Goal: Task Accomplishment & Management: Manage account settings

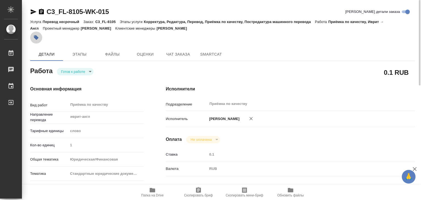
click at [32, 36] on button "button" at bounding box center [36, 38] width 12 height 12
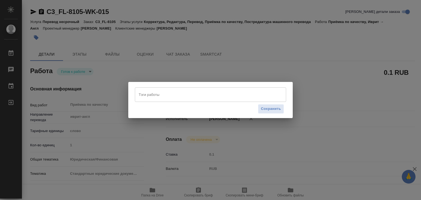
click at [172, 103] on div "Сохранить" at bounding box center [210, 109] width 151 height 14
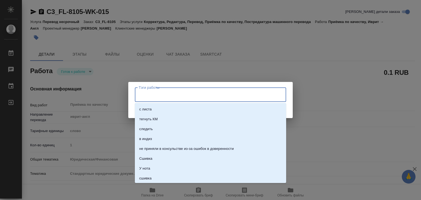
click at [168, 97] on input "Тэги работы" at bounding box center [205, 94] width 136 height 9
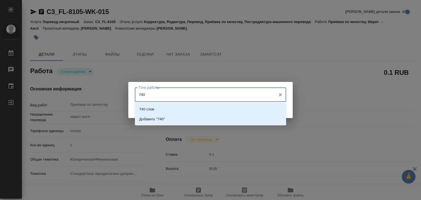
type input "7401"
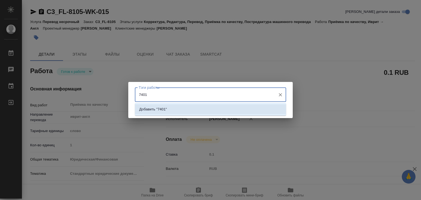
click at [175, 107] on li "Добавить "7401"" at bounding box center [210, 110] width 151 height 10
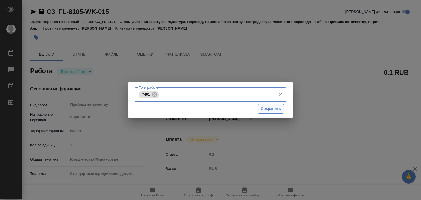
click at [265, 108] on span "Сохранить" at bounding box center [271, 109] width 20 height 6
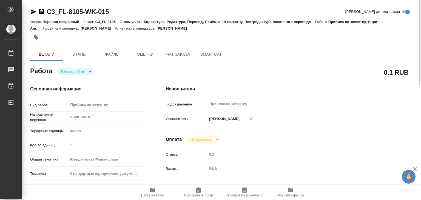
type input "readyForWork"
type input "иврит-англ"
type input "5a8b1489cc6b4906c91bfd90"
type input "1"
type input "yr-fn"
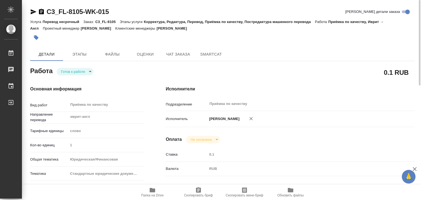
type input "5f647205b73bc97568ca66bf"
type input "11.09.2025 16:00"
type input "12.09.2025 15:00"
type input "Приёмка по качеству"
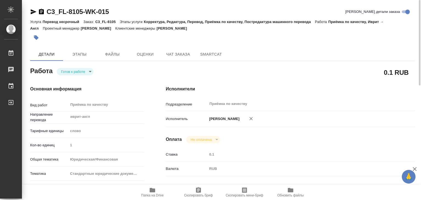
type input "notPayed"
type input "0.1"
type input "RUB"
type input "[PERSON_NAME]"
type input "C3_FL-8105"
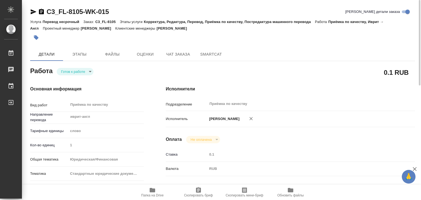
type input "Перевод несрочный"
type input "Корректура, Редактура, Перевод, Приёмка по качеству, Постредактура машинного пе…"
type input "[PERSON_NAME]"
type input "/Clients/FL_C3/Orders/C3_FL-8105"
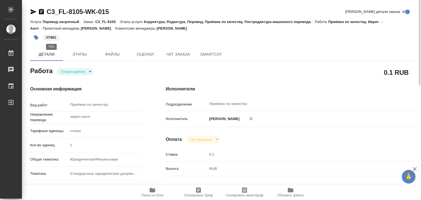
click at [54, 37] on p "#7401" at bounding box center [51, 37] width 10 height 5
drag, startPoint x: 53, startPoint y: 38, endPoint x: 47, endPoint y: 38, distance: 5.5
drag, startPoint x: 47, startPoint y: 38, endPoint x: 34, endPoint y: 37, distance: 13.5
click at [34, 37] on icon "button" at bounding box center [35, 37] width 5 height 5
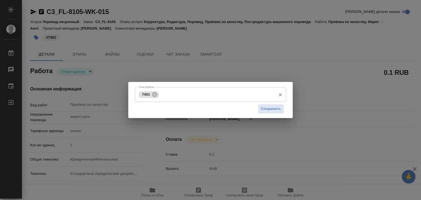
click at [142, 94] on span "7401" at bounding box center [146, 94] width 15 height 4
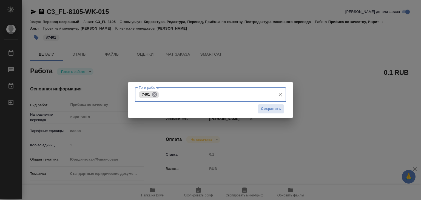
click at [157, 95] on icon at bounding box center [154, 94] width 5 height 5
click at [154, 96] on input "Тэги работы" at bounding box center [205, 94] width 136 height 9
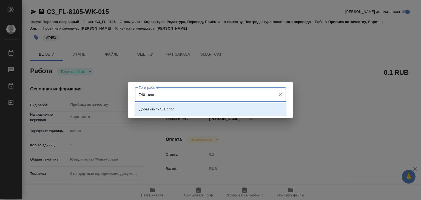
type input "7401 слов"
click at [175, 109] on p "Добавить "7401 слов"" at bounding box center [157, 109] width 37 height 5
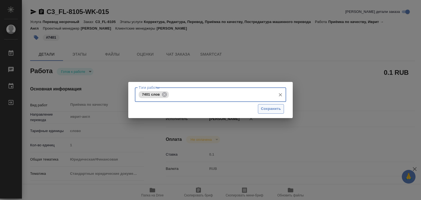
click at [267, 110] on span "Сохранить" at bounding box center [271, 109] width 20 height 6
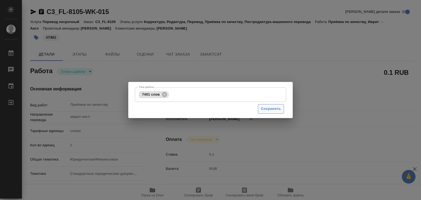
type input "readyForWork"
type input "иврит-англ"
type input "5a8b1489cc6b4906c91bfd90"
type input "1"
type input "yr-fn"
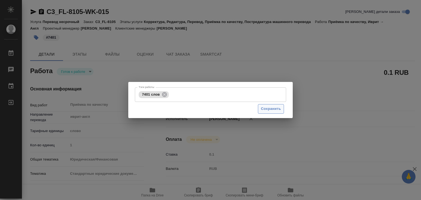
type input "5f647205b73bc97568ca66bf"
type input "11.09.2025 16:00"
type input "12.09.2025 15:00"
type input "Приёмка по качеству"
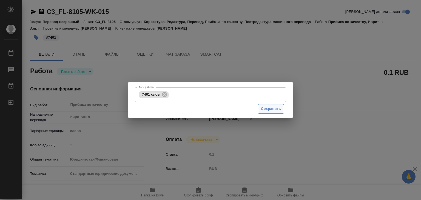
type input "notPayed"
type input "0.1"
type input "RUB"
type input "Алилекова Валерия"
type input "C3_FL-8105"
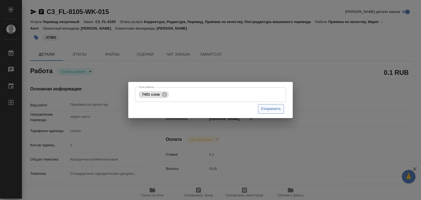
type input "Перевод несрочный"
type input "Корректура, Редактура, Перевод, Приёмка по качеству, Постредактура машинного пе…"
type input "[PERSON_NAME]"
type input "Заборова Александра"
type input "/Clients/FL_C3/Orders/C3_FL-8105"
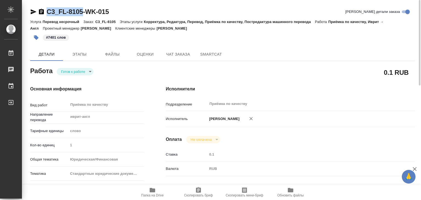
drag, startPoint x: 67, startPoint y: 13, endPoint x: 84, endPoint y: 15, distance: 16.9
copy link "C3_FL-8105"
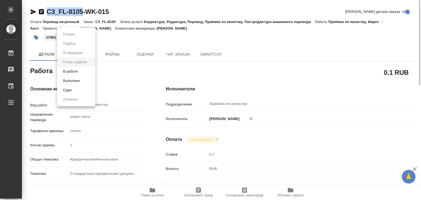
click at [79, 71] on body "🙏 .cls-1 fill:#fff; AWATERA Alilekova Valeriya Работы 0 Чаты График Выйти C3_FL…" at bounding box center [210, 100] width 421 height 200
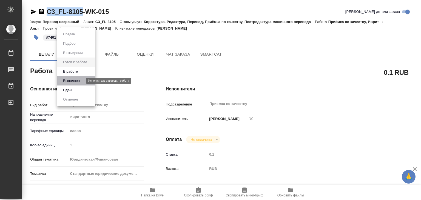
click at [79, 82] on button "Выполнен" at bounding box center [71, 81] width 20 height 6
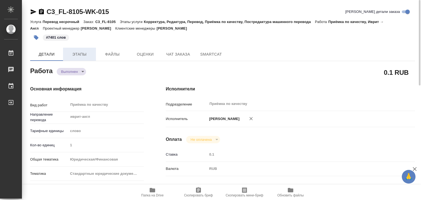
type textarea "x"
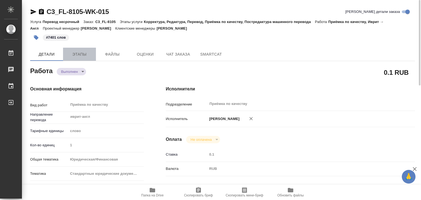
click at [82, 56] on span "Этапы" at bounding box center [79, 54] width 26 height 7
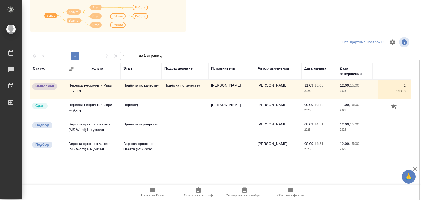
scroll to position [31, 0]
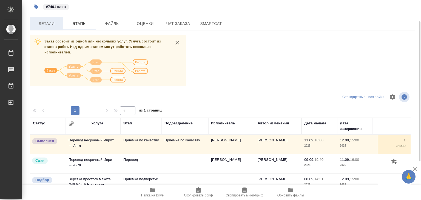
click at [49, 24] on span "Детали" at bounding box center [46, 23] width 26 height 7
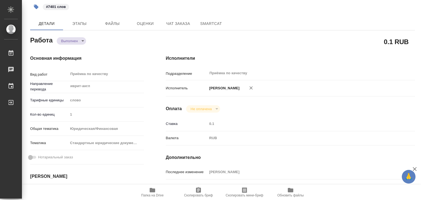
type textarea "x"
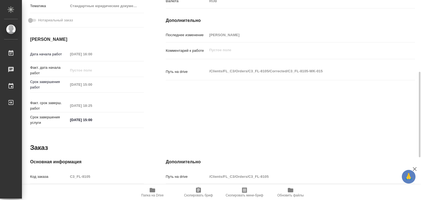
type textarea "x"
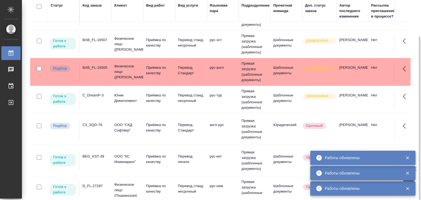
scroll to position [27, 0]
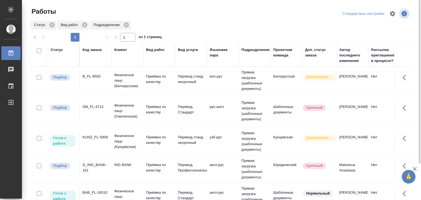
click at [308, 105] on p "Срочный" at bounding box center [314, 107] width 16 height 5
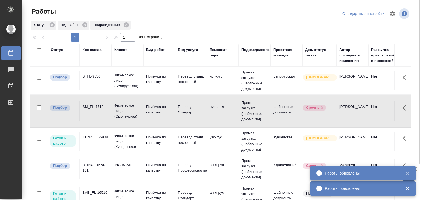
click at [112, 135] on td "Физическое лицо (Кунцевская)" at bounding box center [128, 142] width 32 height 22
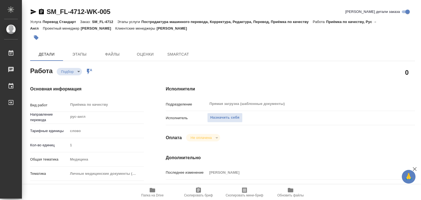
type textarea "x"
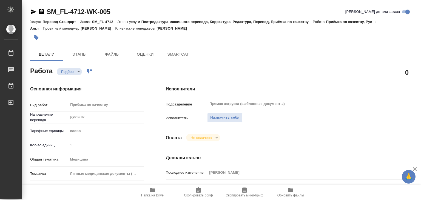
type textarea "x"
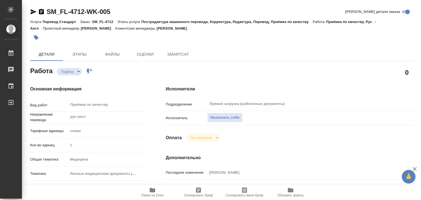
type textarea "x"
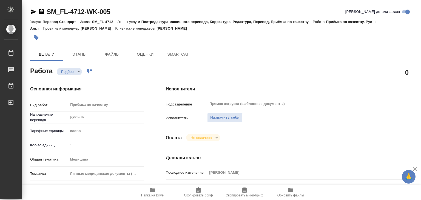
type textarea "x"
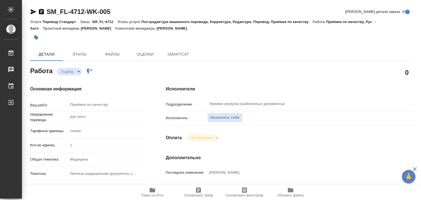
type textarea "x"
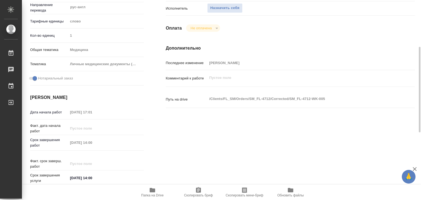
scroll to position [137, 0]
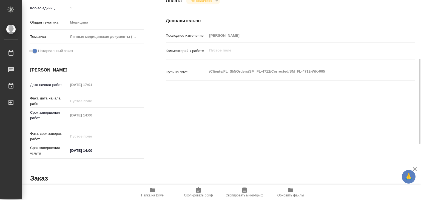
type textarea "x"
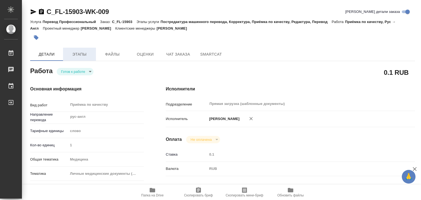
click at [78, 57] on span "Этапы" at bounding box center [79, 54] width 26 height 7
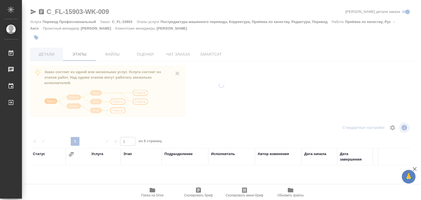
click at [46, 58] on button "Детали" at bounding box center [46, 54] width 33 height 13
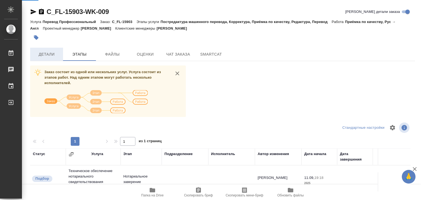
click at [46, 56] on span "Детали" at bounding box center [46, 54] width 26 height 7
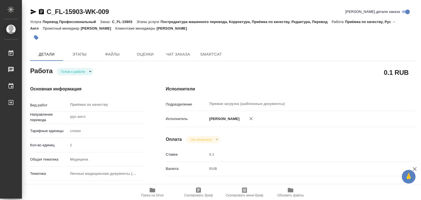
type textarea "x"
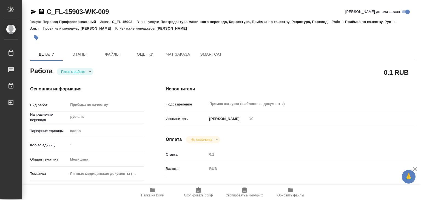
type textarea "x"
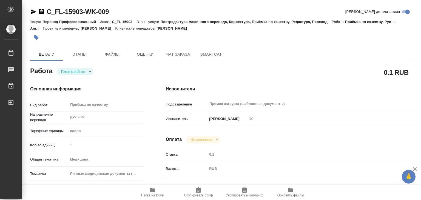
type textarea "x"
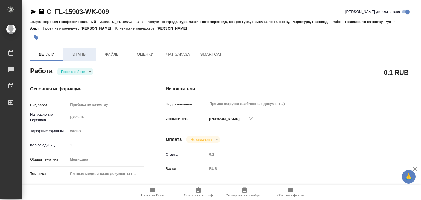
click at [82, 56] on span "Этапы" at bounding box center [79, 54] width 26 height 7
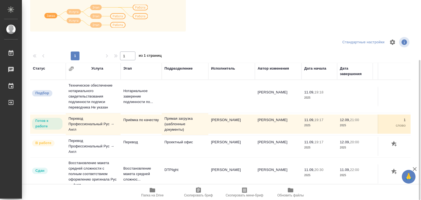
scroll to position [31, 0]
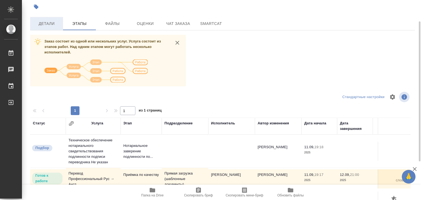
click at [54, 25] on span "Детали" at bounding box center [46, 23] width 26 height 7
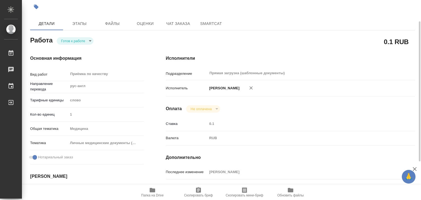
type textarea "x"
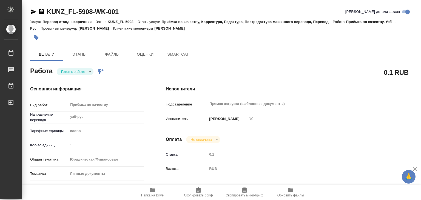
type textarea "x"
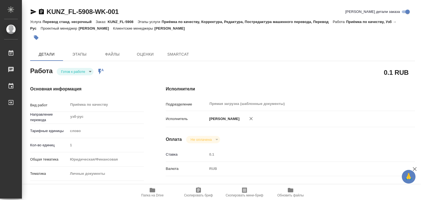
type textarea "x"
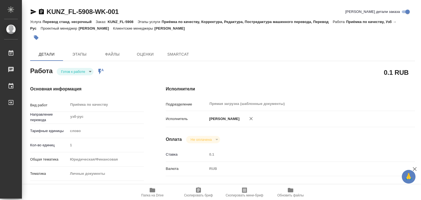
type textarea "x"
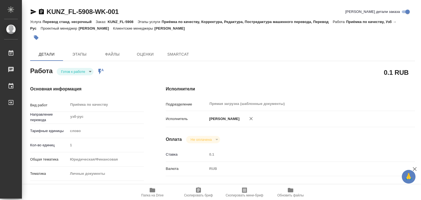
type textarea "x"
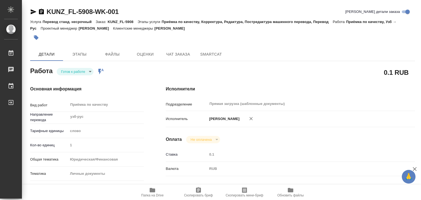
type textarea "x"
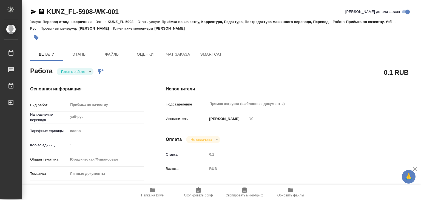
type textarea "x"
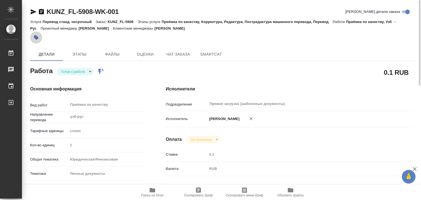
click at [37, 38] on icon "button" at bounding box center [36, 37] width 5 height 5
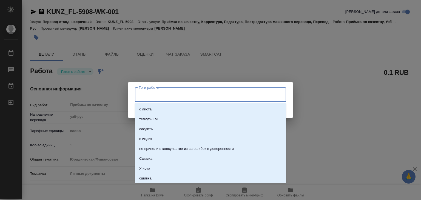
click at [156, 97] on input "Тэги работы" at bounding box center [205, 94] width 136 height 9
type input "221"
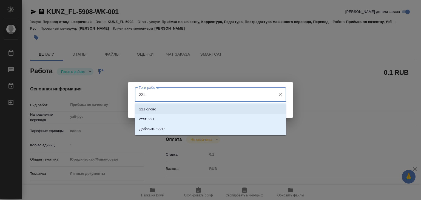
click at [213, 106] on li "221 слово" at bounding box center [210, 110] width 151 height 10
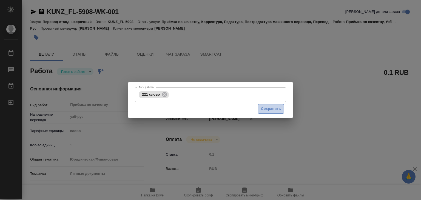
click at [274, 109] on span "Сохранить" at bounding box center [271, 109] width 20 height 6
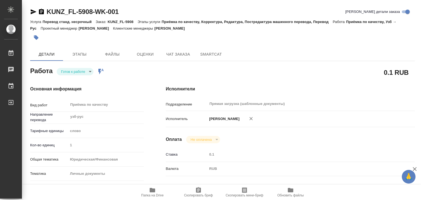
type input "readyForWork"
type textarea "Приёмка по качеству"
type textarea "x"
type input "узб-рус"
type input "5a8b1489cc6b4906c91bfd90"
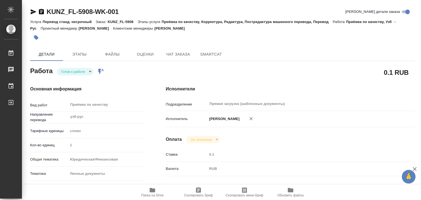
type input "1"
type input "yr-fn"
type input "5a8b8b956a9677013d343cfe"
checkbox input "true"
type input "[DATE] 16:00"
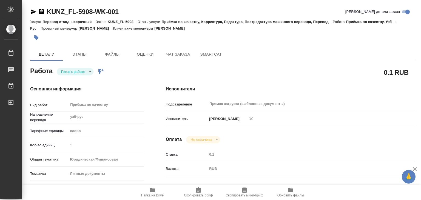
type input "[DATE] 17:00"
type input "[DATE] 18:00"
type input "Прямая загрузка (шаблонные документы)"
type input "notPayed"
type input "0.1"
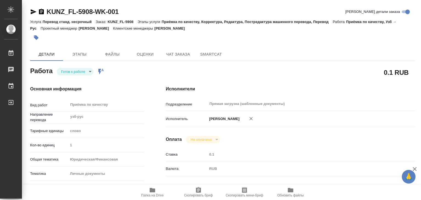
type input "RUB"
type input "[PERSON_NAME]"
type textarea "x"
type textarea "/Clients/FL_KUNZ/Orders/KUNZ_FL-5908/Corrected/KUNZ_FL-5908-WK-001"
type textarea "x"
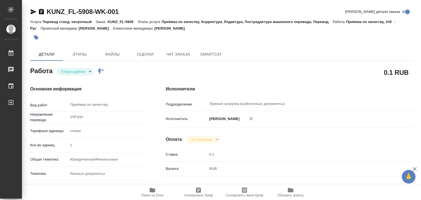
type input "KUNZ_FL-5908"
type input "Перевод станд. несрочный"
type input "Приёмка по качеству, Корректура, Редактура, Постредактура машинного перевода, П…"
type input "[PERSON_NAME]"
type input "/Clients/FL_KUNZ/Orders/KUNZ_FL-5908"
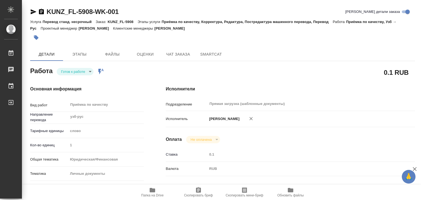
type textarea "x"
type textarea "ин.паспорт, узб-рус под нот, госуслуги"
type textarea "x"
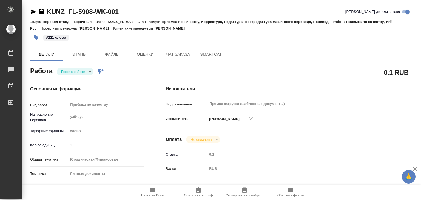
type textarea "x"
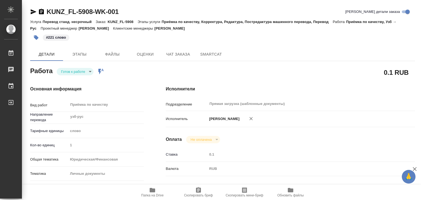
type textarea "x"
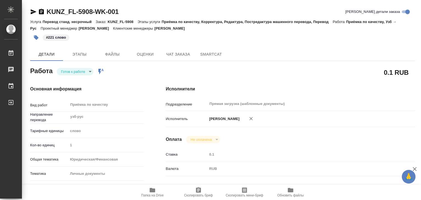
type textarea "x"
click at [80, 70] on body "🙏 .cls-1 fill:#fff; AWATERA Alilekova Valeriya Работы 0 Чаты График Выйти KUNZ_…" at bounding box center [210, 100] width 421 height 200
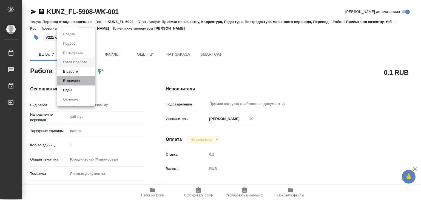
click at [83, 80] on li "Выполнен" at bounding box center [76, 80] width 38 height 9
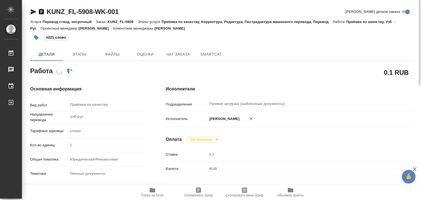
drag, startPoint x: 192, startPoint y: 29, endPoint x: 159, endPoint y: 30, distance: 33.5
click at [159, 30] on div "Услуга Перевод станд. несрочный Заказ: KUNZ_FL-5908 Этапы услуги Приёмка по кач…" at bounding box center [222, 24] width 385 height 13
copy p "Zotova Ekaterina"
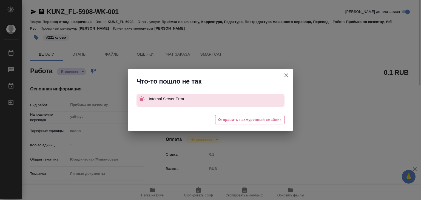
type textarea "x"
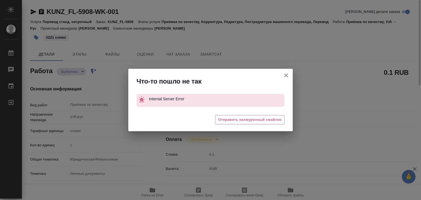
type textarea "x"
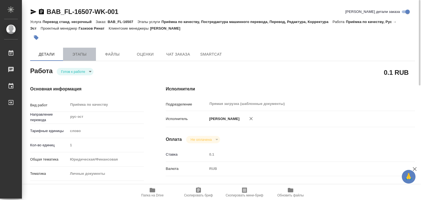
click at [83, 52] on span "Этапы" at bounding box center [79, 54] width 26 height 7
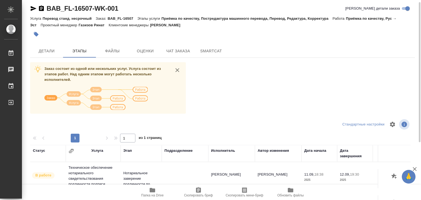
scroll to position [86, 0]
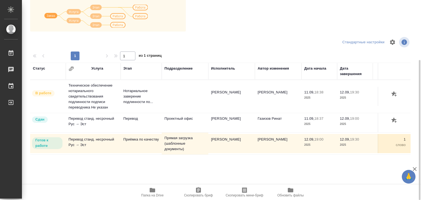
click at [155, 190] on icon "button" at bounding box center [152, 190] width 5 height 4
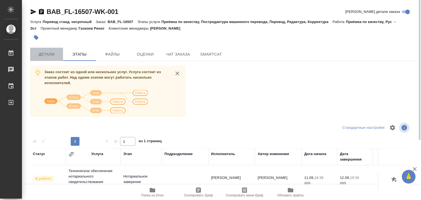
click at [52, 57] on span "Детали" at bounding box center [46, 54] width 26 height 7
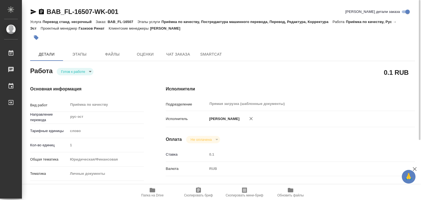
type textarea "x"
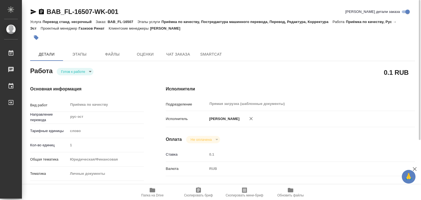
type textarea "x"
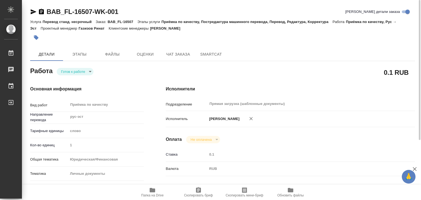
type textarea "x"
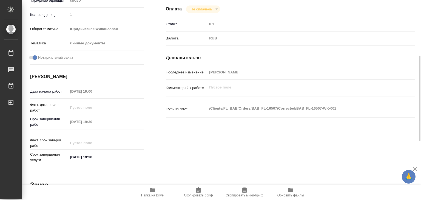
scroll to position [21, 0]
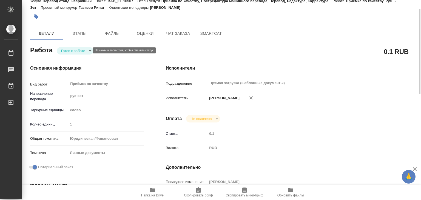
click at [66, 50] on body "🙏 .cls-1 fill:#fff; AWATERA Alilekova Valeriya Работы 0 Чаты График Выйти BAB_F…" at bounding box center [210, 100] width 421 height 200
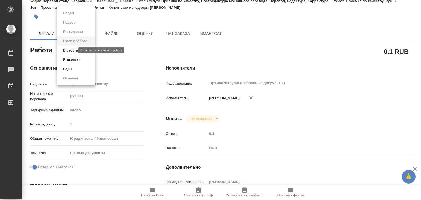
click at [76, 50] on button "В работе" at bounding box center [70, 50] width 18 height 6
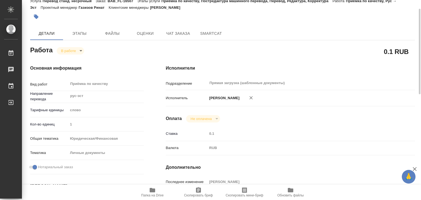
type textarea "x"
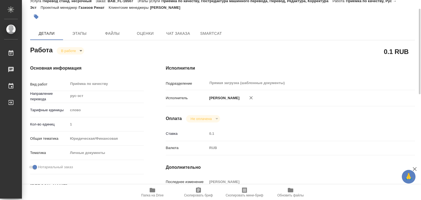
scroll to position [0, 0]
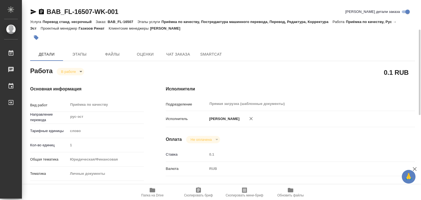
type textarea "x"
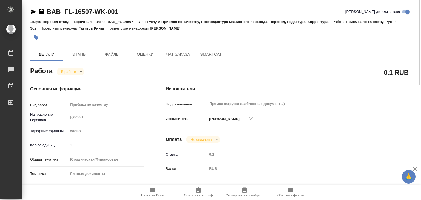
type textarea "x"
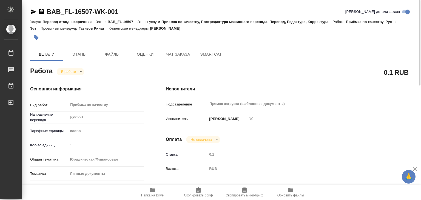
type textarea "x"
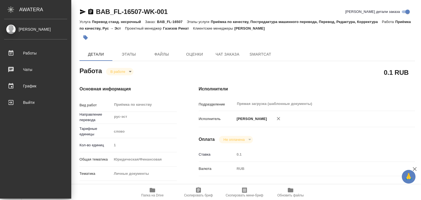
type textarea "x"
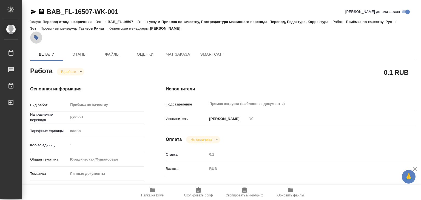
click at [38, 37] on icon "button" at bounding box center [35, 37] width 5 height 5
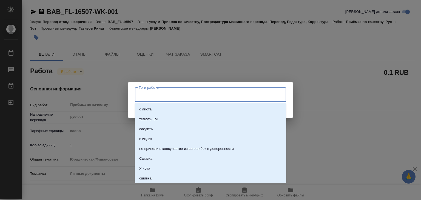
click at [191, 94] on input "Тэги работы" at bounding box center [205, 94] width 136 height 9
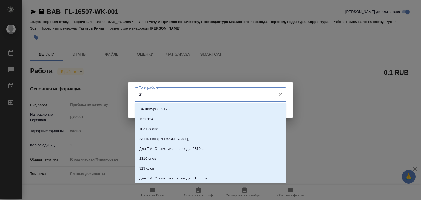
type input "316"
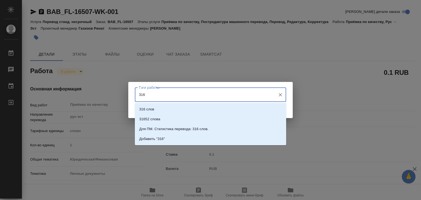
click at [198, 106] on li "316 слов" at bounding box center [210, 110] width 151 height 10
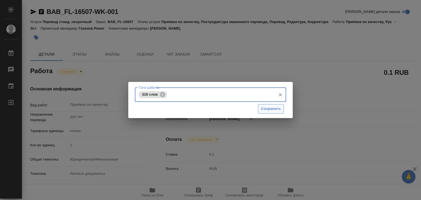
click at [267, 108] on span "Сохранить" at bounding box center [271, 109] width 20 height 6
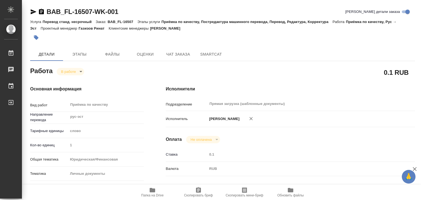
type input "inProgress"
type textarea "Приёмка по качеству"
type textarea "x"
type input "рус-эст"
type input "5a8b1489cc6b4906c91bfd90"
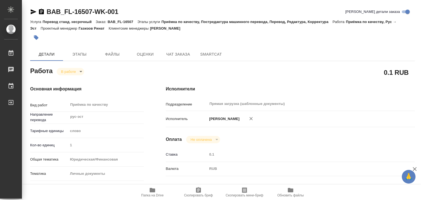
type input "1"
type input "yr-fn"
type input "5a8b8b956a9677013d343cfe"
checkbox input "true"
type input "12.09.2025 19:00"
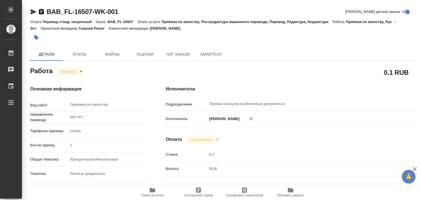
type input "12.09.2025 18:41"
type input "12.09.2025 19:30"
type input "Прямая загрузка (шаблонные документы)"
type input "notPayed"
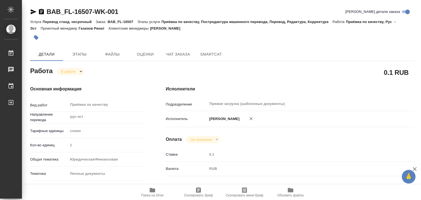
type input "0.1"
type input "RUB"
type input "Алилекова Валерия"
type textarea "x"
type textarea "/Clients/FL_BAB/Orders/BAB_FL-16507/Corrected/BAB_FL-16507-WK-001"
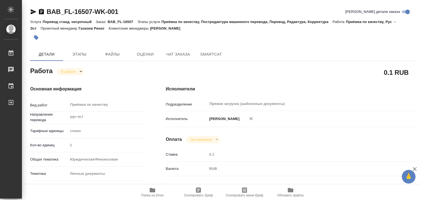
type textarea "x"
type input "BAB_FL-16507"
type input "Перевод станд. несрочный"
type input "Приёмка по качеству, Постредактура машинного перевода, Перевод, Редактура, Корр…"
type input "[PERSON_NAME]"
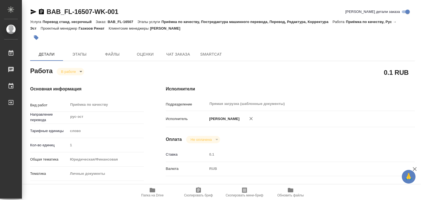
type input "/Clients/FL_BAB/Orders/BAB_FL-16507"
type textarea "x"
type textarea "СОБ рус-эст"
type textarea "x"
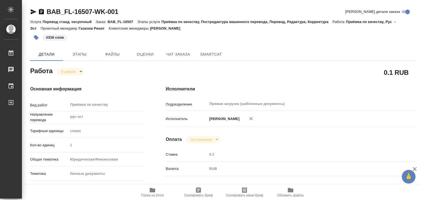
type textarea "x"
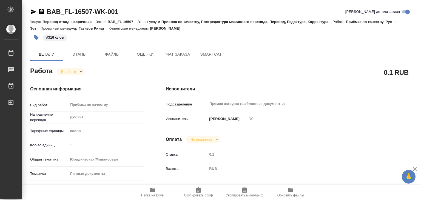
type textarea "x"
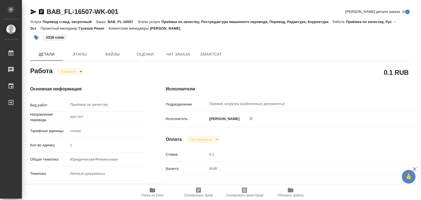
type textarea "x"
drag, startPoint x: 187, startPoint y: 27, endPoint x: 155, endPoint y: 28, distance: 32.1
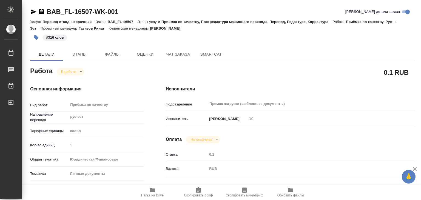
click at [155, 28] on div "Услуга Перевод станд. несрочный Заказ: BAB_FL-16507 Этапы услуги Приёмка по кач…" at bounding box center [222, 24] width 385 height 13
copy p "[PERSON_NAME]"
drag, startPoint x: 41, startPoint y: 4, endPoint x: 91, endPoint y: 11, distance: 51.0
copy link "BAB_FL-16507"
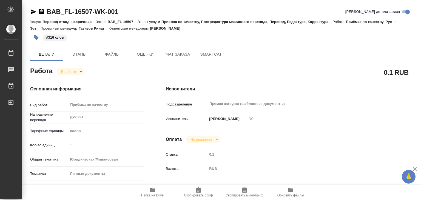
click at [72, 75] on div "Основная информация Вид работ Приёмка по качеству x ​ Направление перевода рус-…" at bounding box center [87, 192] width 136 height 234
click at [74, 70] on body "🙏 .cls-1 fill:#fff; AWATERA Alilekova Valeriya Работы 0 Чаты График Выйти BAB_F…" at bounding box center [210, 100] width 421 height 200
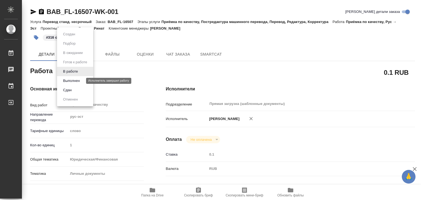
click at [81, 80] on button "Выполнен" at bounding box center [71, 81] width 20 height 6
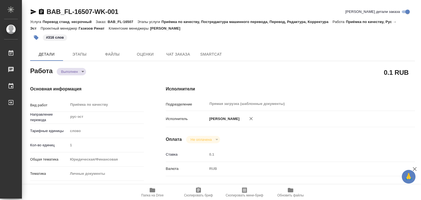
type textarea "x"
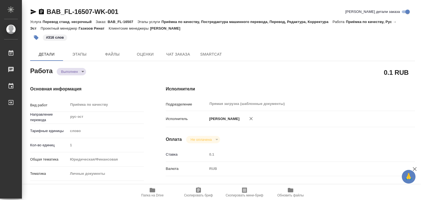
type textarea "x"
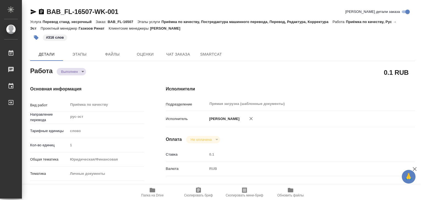
type textarea "x"
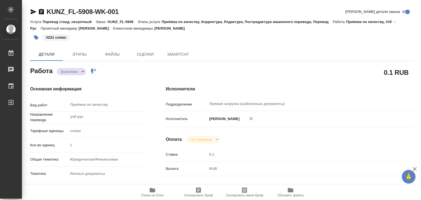
type textarea "x"
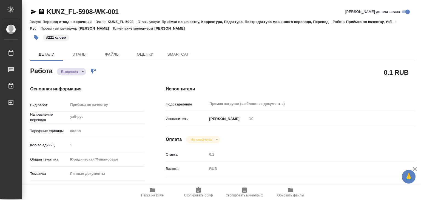
type textarea "x"
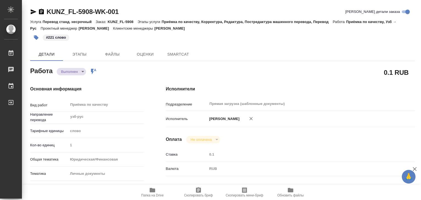
type textarea "x"
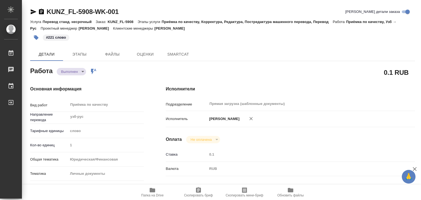
type textarea "x"
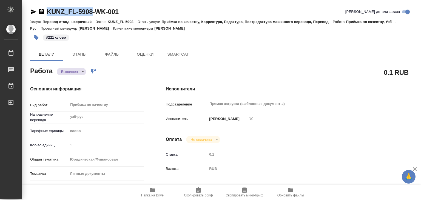
type textarea "x"
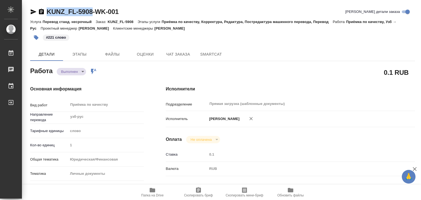
drag, startPoint x: 46, startPoint y: 6, endPoint x: 95, endPoint y: 15, distance: 50.0
copy link "KUNZ_FL-5908"
type textarea "x"
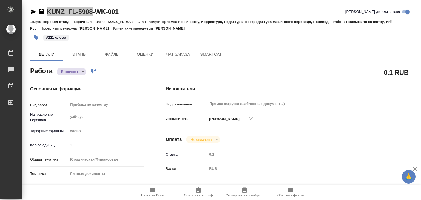
type textarea "x"
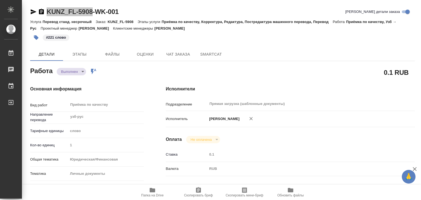
type textarea "x"
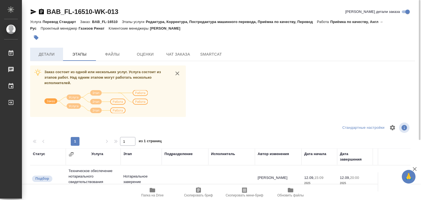
click at [44, 54] on span "Детали" at bounding box center [46, 54] width 26 height 7
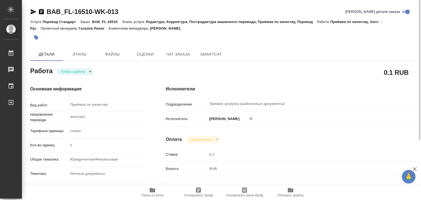
type textarea "x"
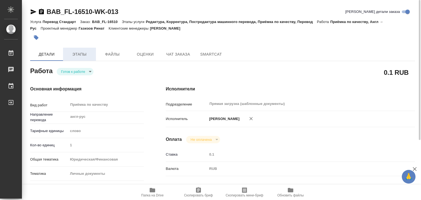
click at [79, 52] on span "Этапы" at bounding box center [79, 54] width 26 height 7
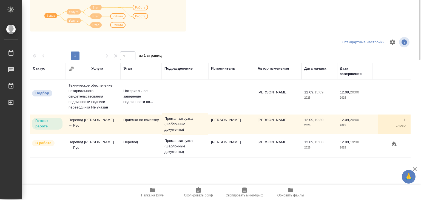
scroll to position [3, 0]
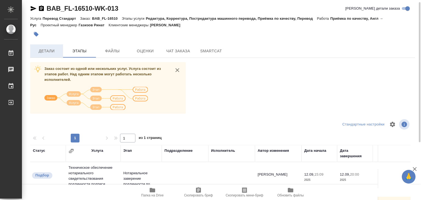
click at [44, 52] on span "Детали" at bounding box center [46, 51] width 26 height 7
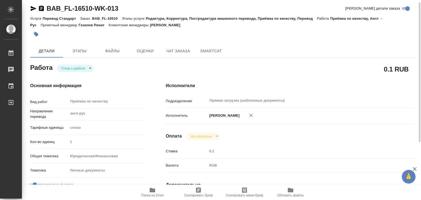
type textarea "x"
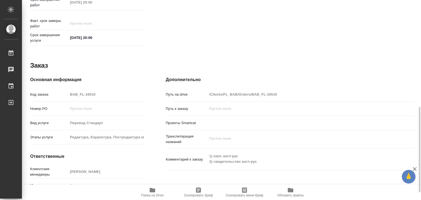
scroll to position [113, 0]
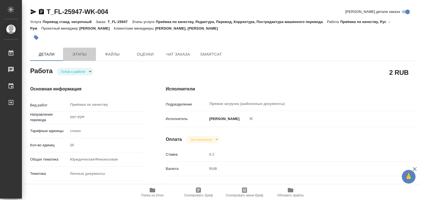
click at [82, 57] on span "Этапы" at bounding box center [79, 54] width 26 height 7
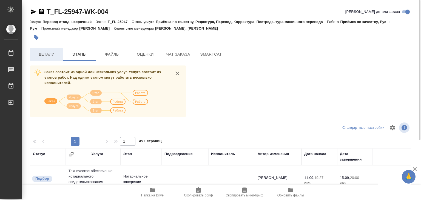
click at [46, 55] on span "Детали" at bounding box center [46, 54] width 26 height 7
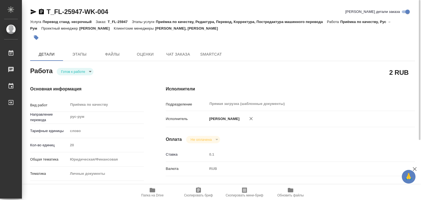
type textarea "x"
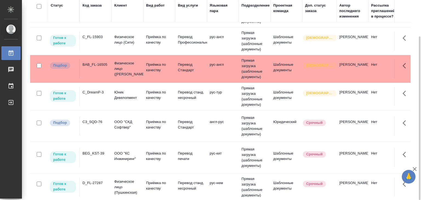
scroll to position [219, 0]
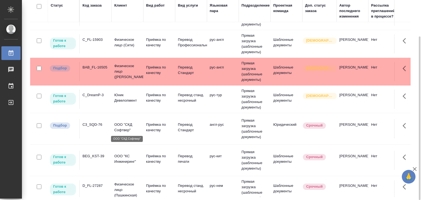
click at [120, 128] on p "ООО "СКД Софтвер"" at bounding box center [127, 127] width 26 height 11
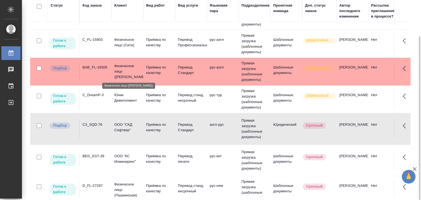
click at [133, 74] on p "Физическое лицо (Бабушкинская)" at bounding box center [127, 71] width 26 height 16
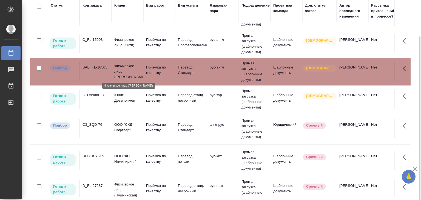
click at [133, 74] on p "Физическое лицо (Бабушкинская)" at bounding box center [127, 71] width 26 height 16
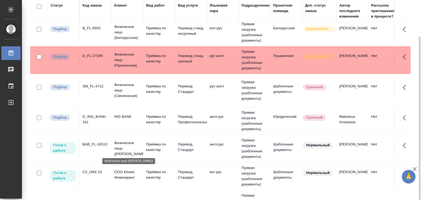
scroll to position [0, 0]
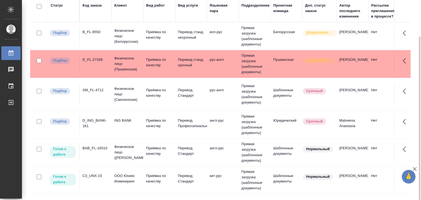
click at [123, 120] on p "ING BANK" at bounding box center [127, 120] width 26 height 5
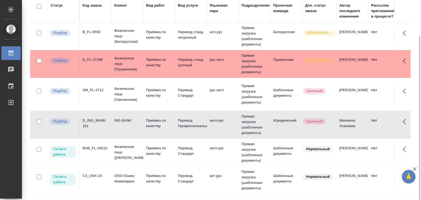
click at [109, 86] on td "SM_FL-4712" at bounding box center [96, 94] width 32 height 19
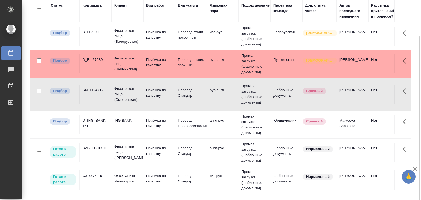
click at [113, 68] on td "Физическое лицо (Пушкинская)" at bounding box center [128, 64] width 32 height 22
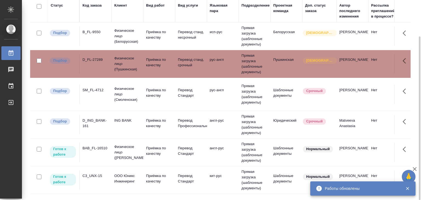
click at [103, 35] on td "B_FL-9550" at bounding box center [96, 36] width 32 height 19
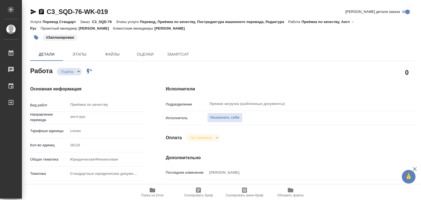
type textarea "x"
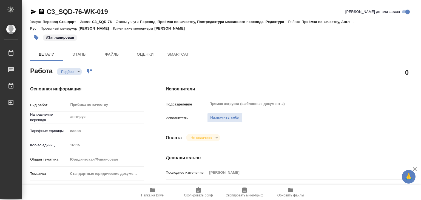
type textarea "x"
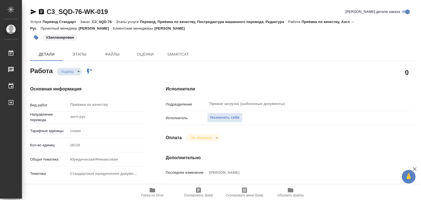
type textarea "x"
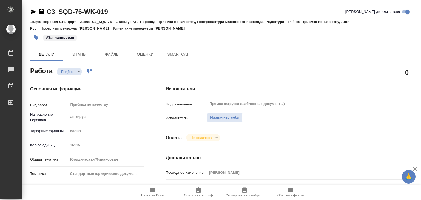
type textarea "x"
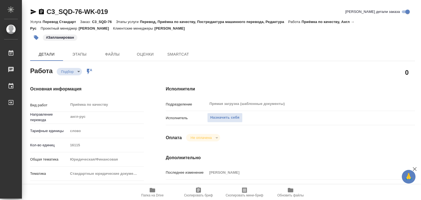
type textarea "x"
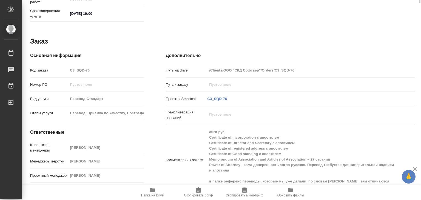
type textarea "x"
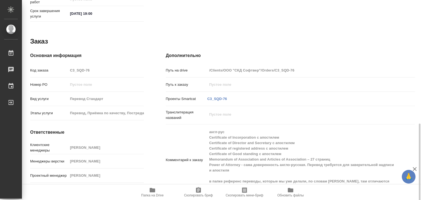
scroll to position [281, 0]
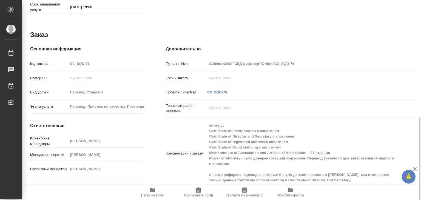
type textarea "x"
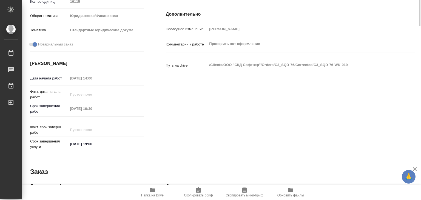
scroll to position [34, 0]
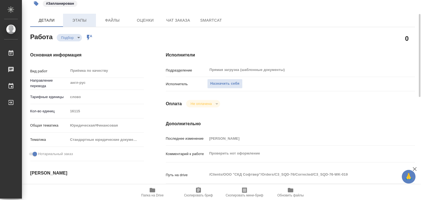
type textarea "x"
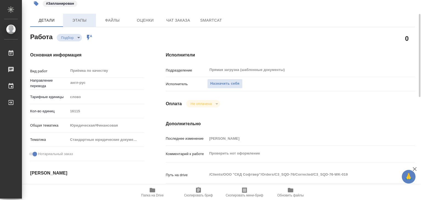
click at [77, 22] on span "Этапы" at bounding box center [79, 20] width 26 height 7
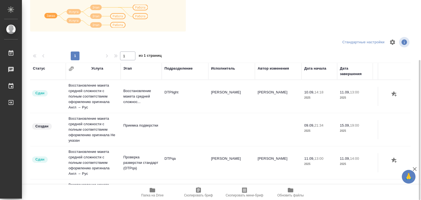
scroll to position [3, 0]
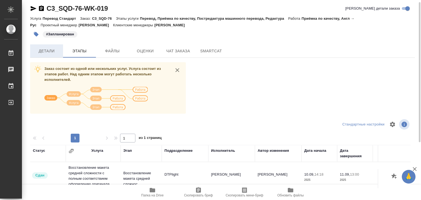
click at [46, 48] on span "Детали" at bounding box center [46, 51] width 26 height 7
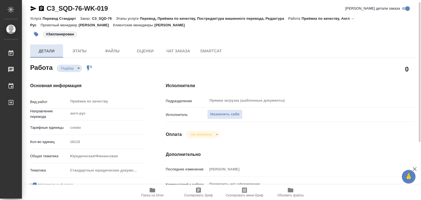
type textarea "x"
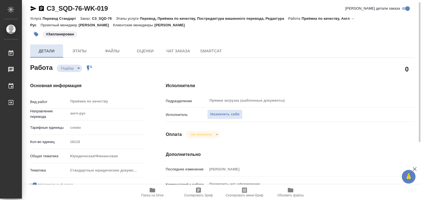
type textarea "x"
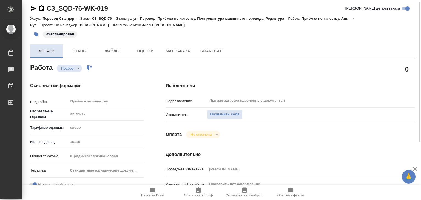
type textarea "x"
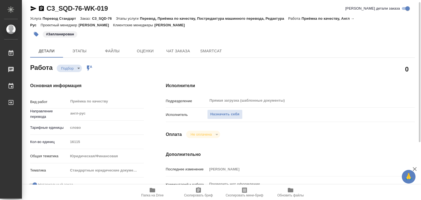
type textarea "x"
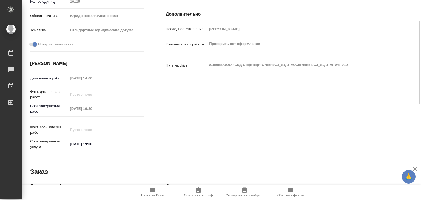
scroll to position [7, 0]
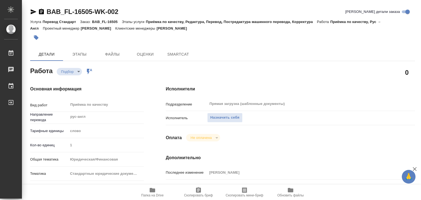
type textarea "x"
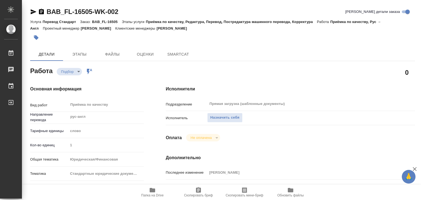
type textarea "x"
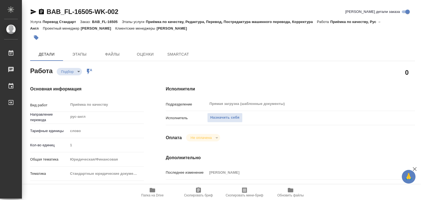
type textarea "x"
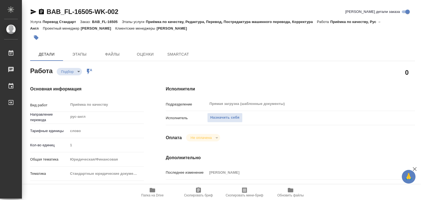
type textarea "x"
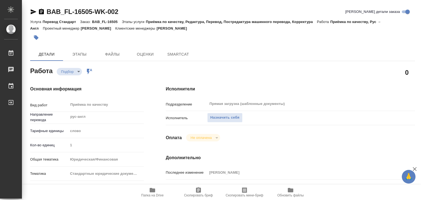
type textarea "x"
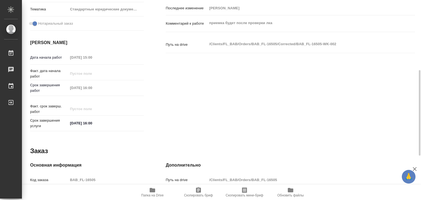
type textarea "x"
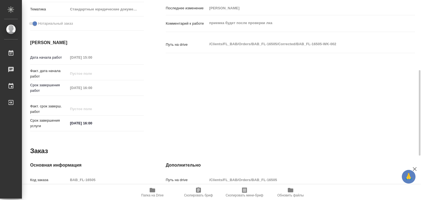
scroll to position [268, 0]
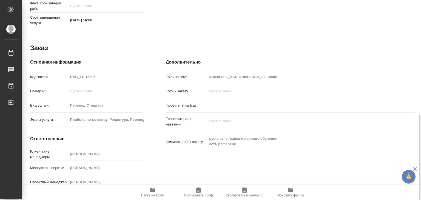
type textarea "x"
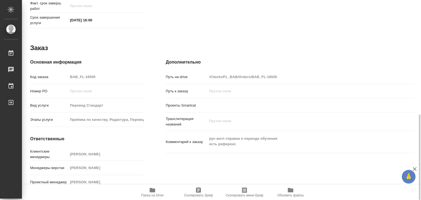
scroll to position [103, 0]
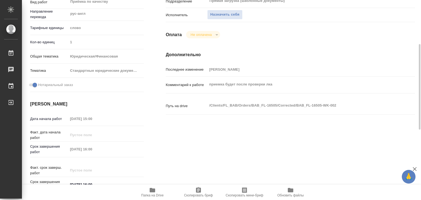
type textarea "x"
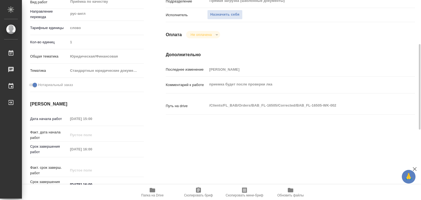
scroll to position [0, 0]
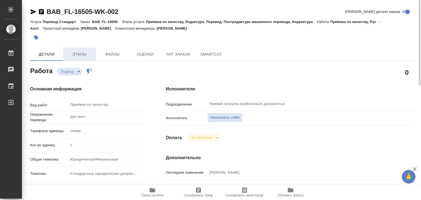
click at [78, 50] on button "Этапы" at bounding box center [79, 54] width 33 height 13
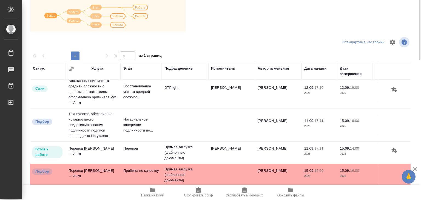
scroll to position [3, 0]
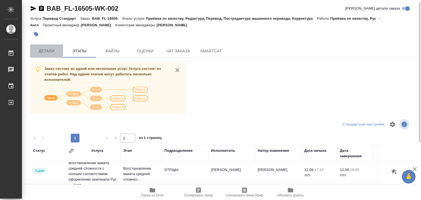
click at [57, 50] on span "Детали" at bounding box center [46, 51] width 26 height 7
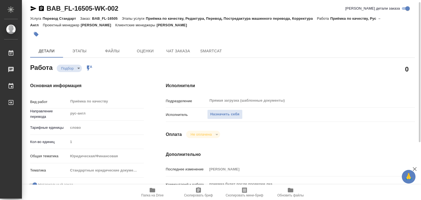
type textarea "x"
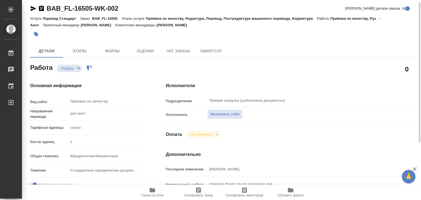
type textarea "x"
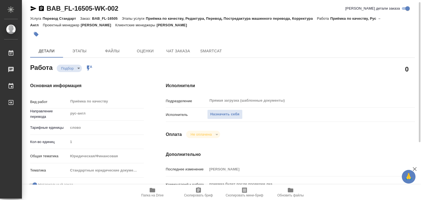
type textarea "x"
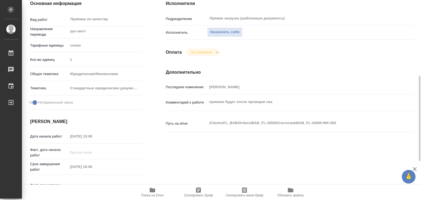
scroll to position [113, 0]
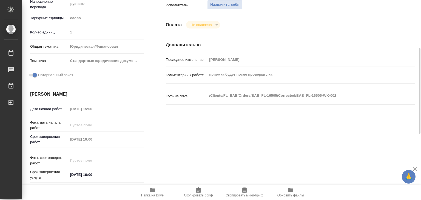
type textarea "x"
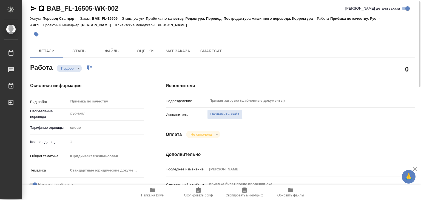
scroll to position [0, 0]
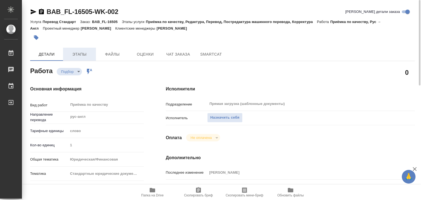
click at [70, 52] on span "Этапы" at bounding box center [79, 54] width 26 height 7
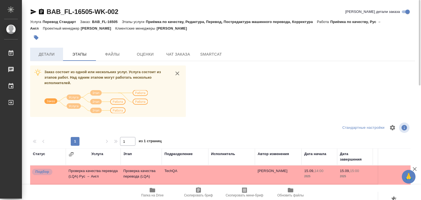
click at [46, 57] on span "Детали" at bounding box center [46, 54] width 26 height 7
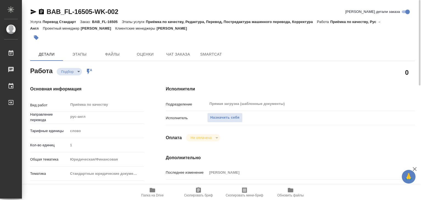
type textarea "x"
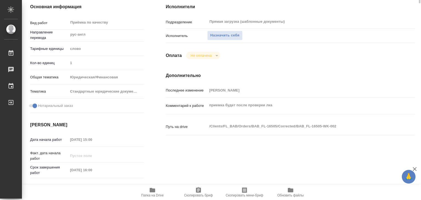
type textarea "x"
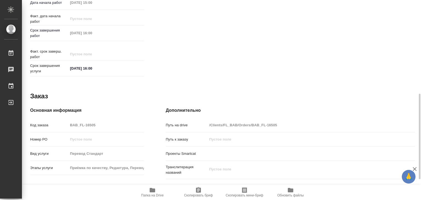
type textarea "x"
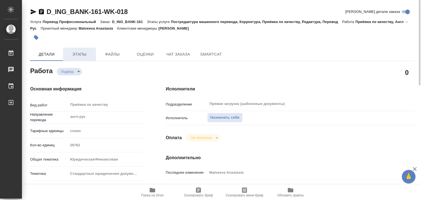
click at [85, 55] on span "Этапы" at bounding box center [79, 54] width 26 height 7
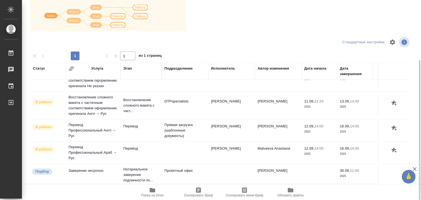
scroll to position [108, 0]
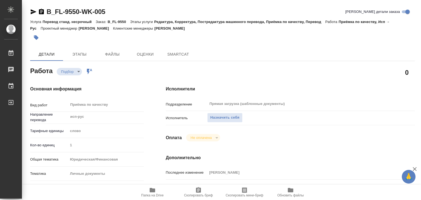
type textarea "x"
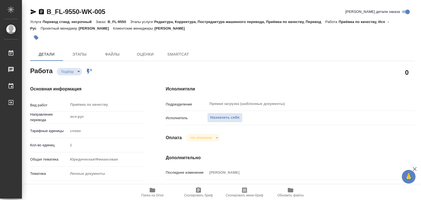
type textarea "x"
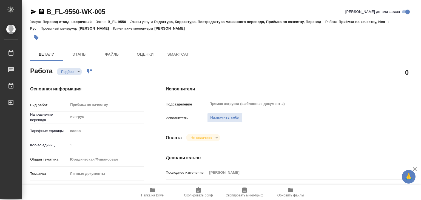
type textarea "x"
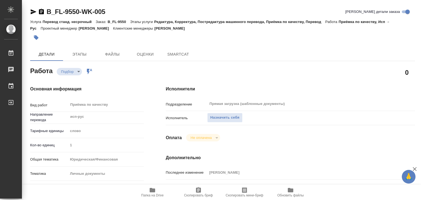
type textarea "x"
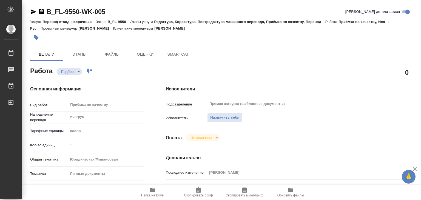
type textarea "x"
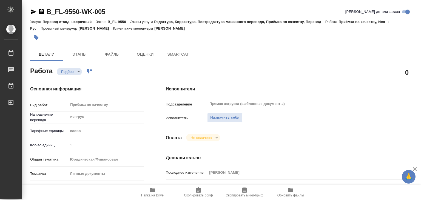
type textarea "x"
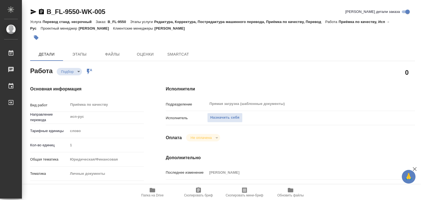
type textarea "x"
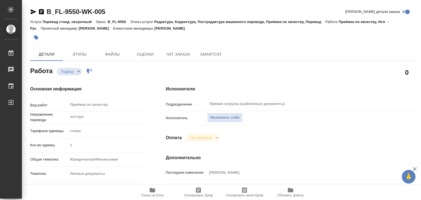
type textarea "x"
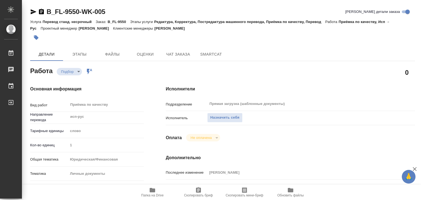
type textarea "x"
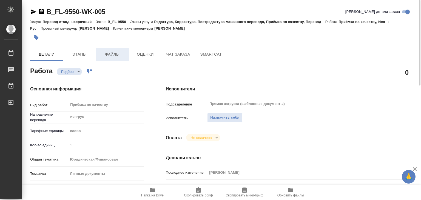
click at [114, 55] on span "Файлы" at bounding box center [112, 54] width 26 height 7
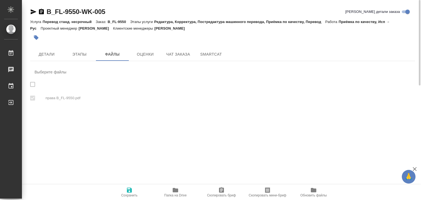
checkbox input "true"
click at [45, 56] on span "Детали" at bounding box center [46, 54] width 26 height 7
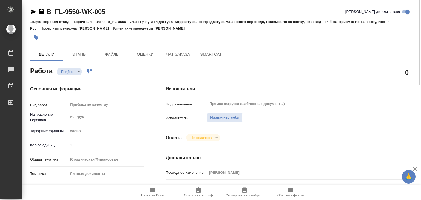
type textarea "x"
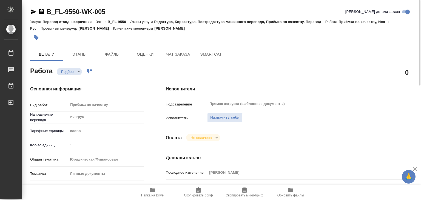
type textarea "x"
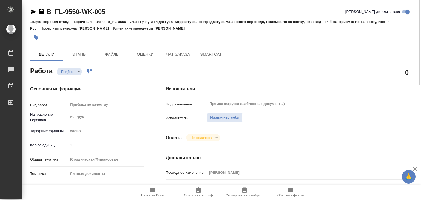
type textarea "x"
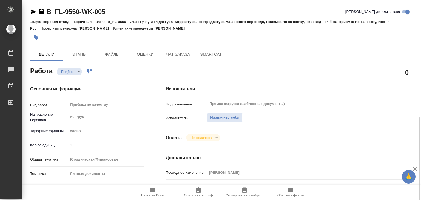
scroll to position [110, 0]
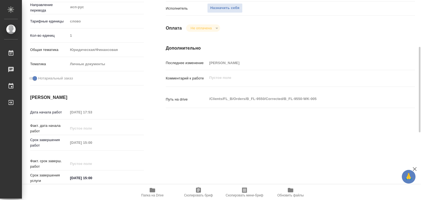
type textarea "x"
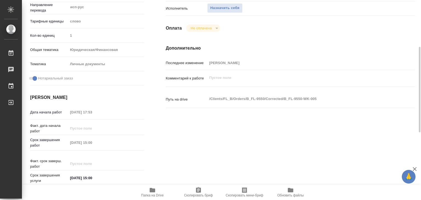
click at [157, 195] on span "Папка на Drive" at bounding box center [152, 196] width 22 height 4
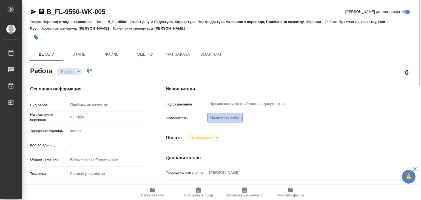
click at [222, 118] on span "Назначить себя" at bounding box center [224, 118] width 29 height 6
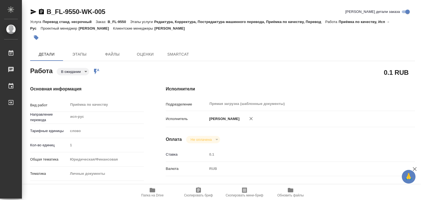
type textarea "x"
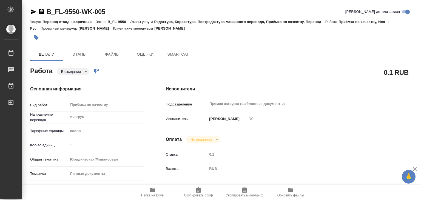
type textarea "x"
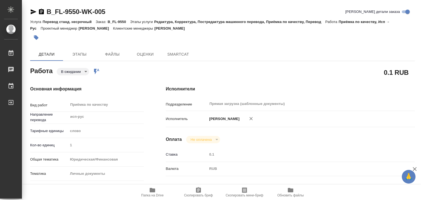
type textarea "x"
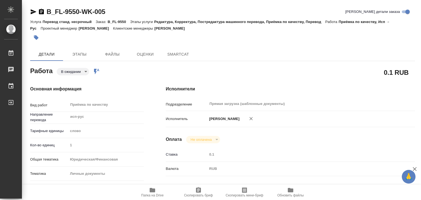
type textarea "x"
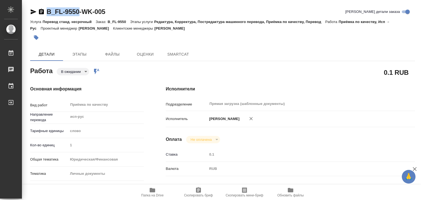
type textarea "x"
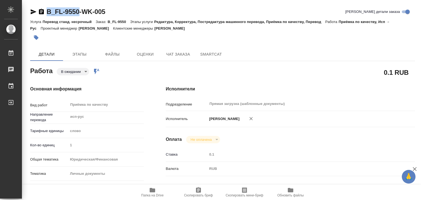
drag, startPoint x: 46, startPoint y: 1, endPoint x: 80, endPoint y: 10, distance: 34.9
type textarea "x"
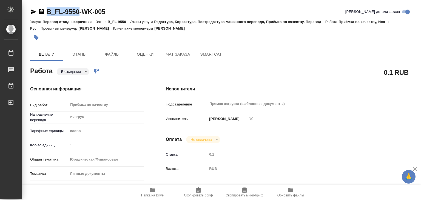
type textarea "x"
copy link "B_FL-9550"
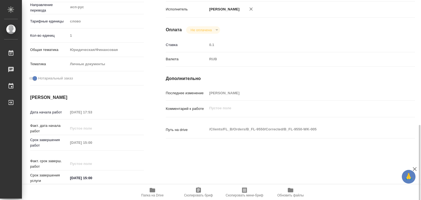
scroll to position [165, 0]
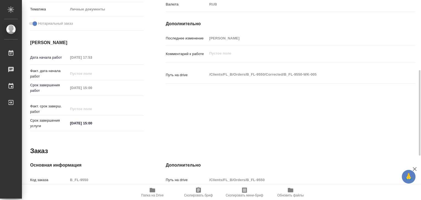
type textarea "x"
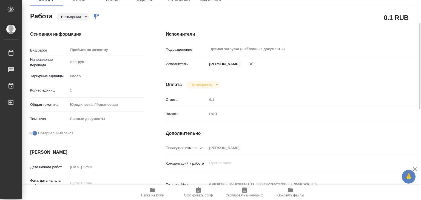
scroll to position [0, 0]
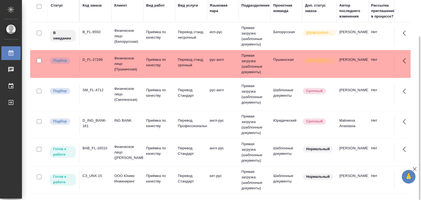
click at [148, 66] on p "Приёмка по качеству" at bounding box center [159, 62] width 26 height 11
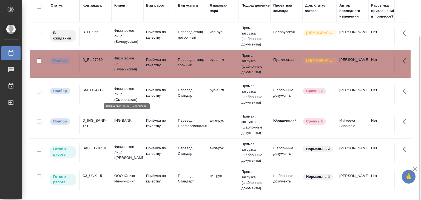
click at [114, 89] on td "Физическое лицо (Смоленская)" at bounding box center [128, 94] width 32 height 22
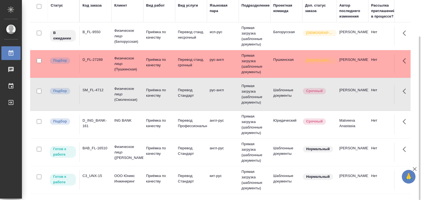
click at [113, 126] on td "ING BANK" at bounding box center [128, 124] width 32 height 19
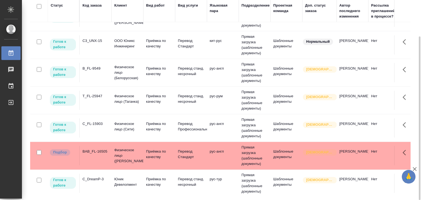
scroll to position [165, 0]
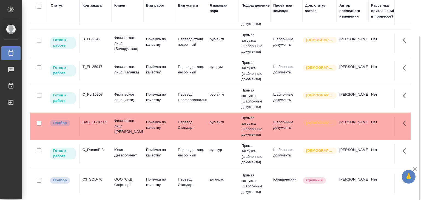
click at [104, 126] on td "BAB_FL-16505" at bounding box center [96, 126] width 32 height 19
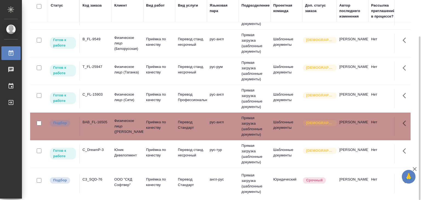
scroll to position [247, 0]
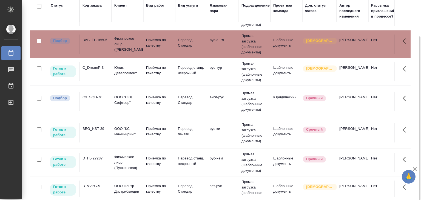
click at [101, 99] on td "C3_SQD-76" at bounding box center [96, 101] width 32 height 19
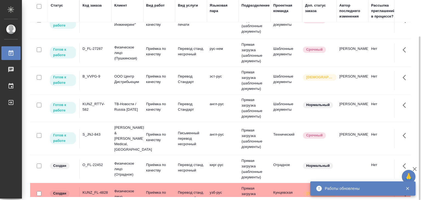
scroll to position [439, 0]
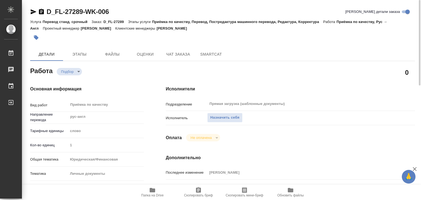
click at [158, 192] on span "Папка на Drive" at bounding box center [153, 192] width 40 height 10
click at [75, 57] on span "Этапы" at bounding box center [79, 54] width 26 height 7
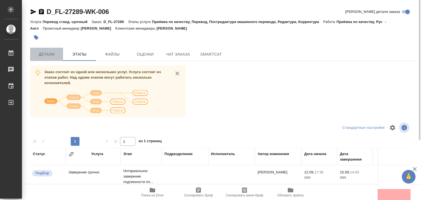
click at [45, 54] on span "Детали" at bounding box center [46, 54] width 26 height 7
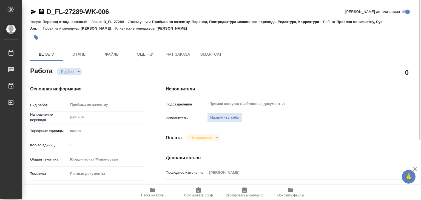
type textarea "x"
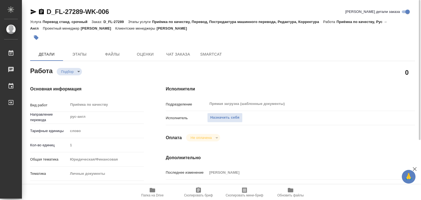
type textarea "x"
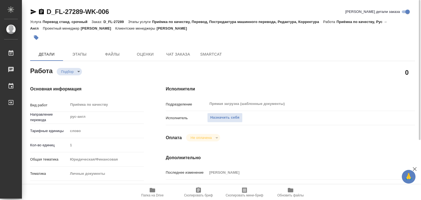
type textarea "x"
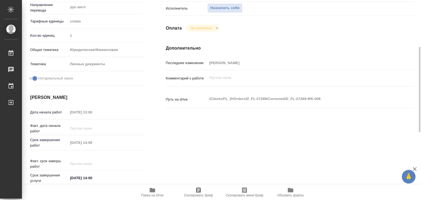
type textarea "x"
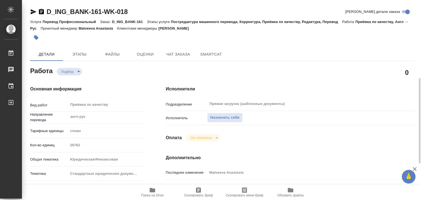
scroll to position [110, 0]
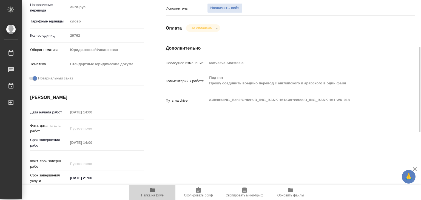
click at [150, 192] on icon "button" at bounding box center [152, 190] width 5 height 4
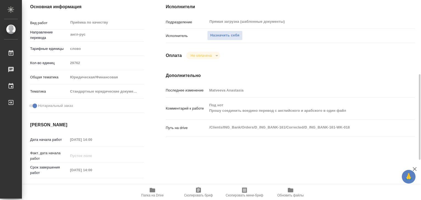
scroll to position [165, 0]
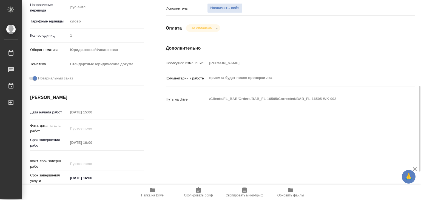
scroll to position [137, 0]
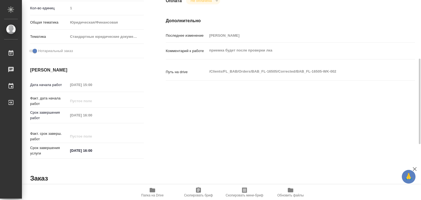
click at [150, 191] on icon "button" at bounding box center [152, 190] width 5 height 4
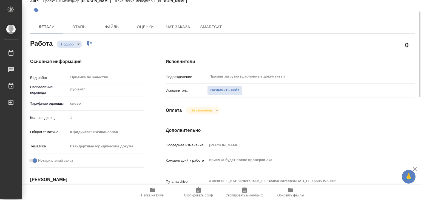
scroll to position [0, 0]
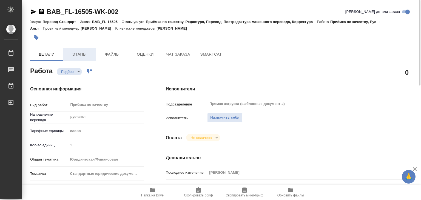
click at [88, 58] on button "Этапы" at bounding box center [79, 54] width 33 height 13
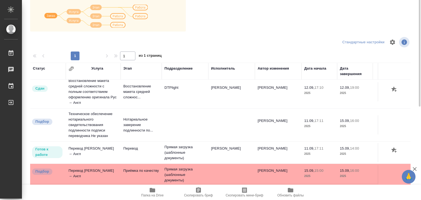
scroll to position [31, 0]
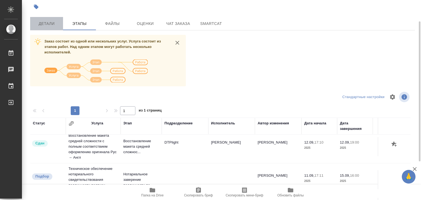
click at [54, 24] on span "Детали" at bounding box center [46, 23] width 26 height 7
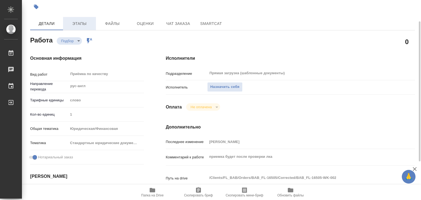
type textarea "x"
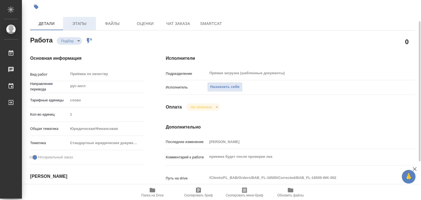
type textarea "x"
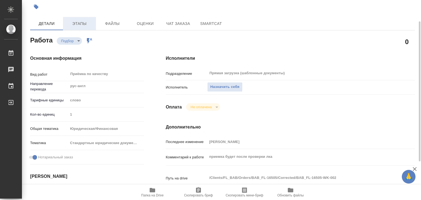
type textarea "x"
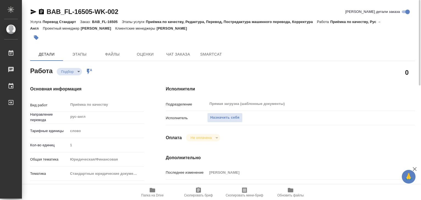
type textarea "x"
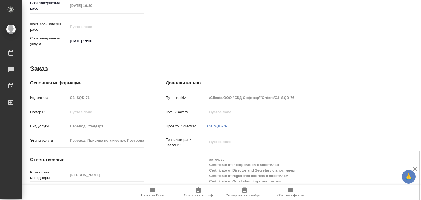
scroll to position [281, 0]
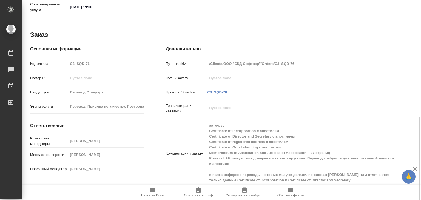
click at [153, 193] on icon "button" at bounding box center [152, 190] width 7 height 7
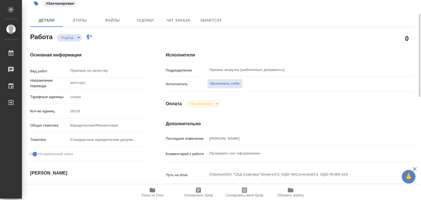
scroll to position [0, 0]
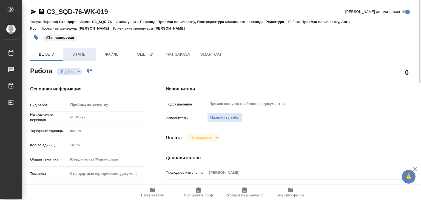
click at [81, 50] on button "Этапы" at bounding box center [79, 54] width 33 height 13
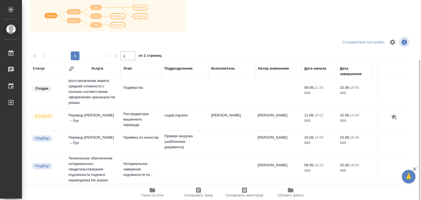
scroll to position [3, 0]
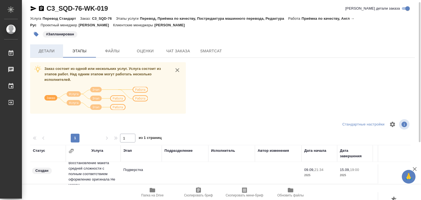
click at [52, 51] on span "Детали" at bounding box center [46, 51] width 26 height 7
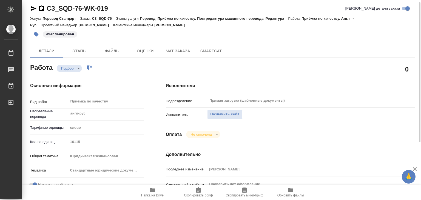
type textarea "x"
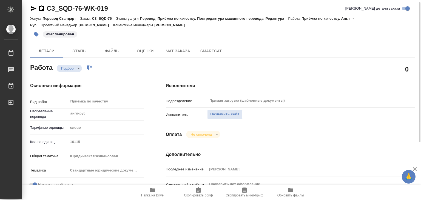
type textarea "x"
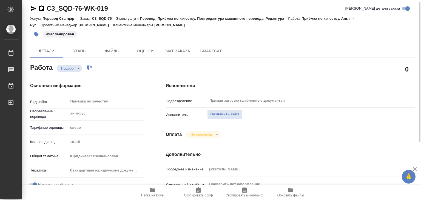
type textarea "x"
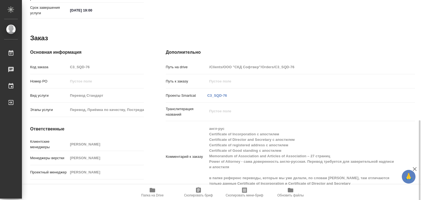
type textarea "x"
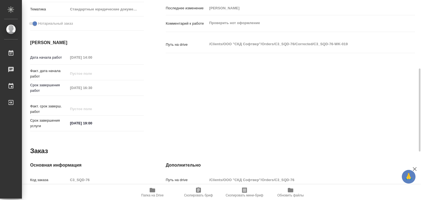
scroll to position [55, 0]
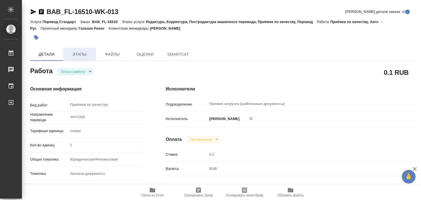
type textarea "x"
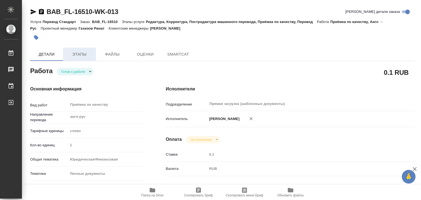
type textarea "x"
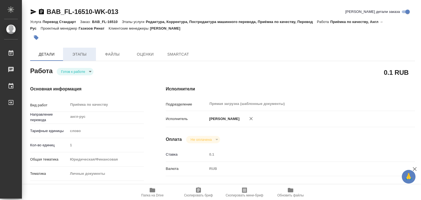
type textarea "x"
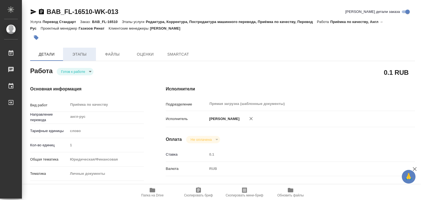
type textarea "x"
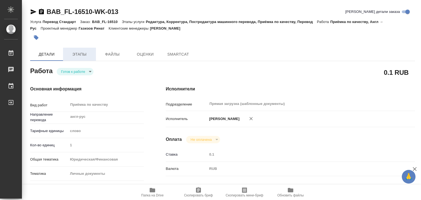
type textarea "x"
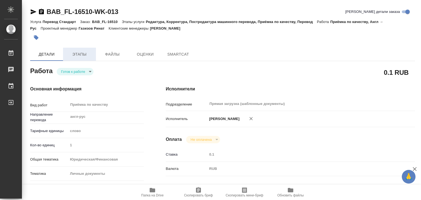
click at [76, 52] on span "Этапы" at bounding box center [79, 54] width 26 height 7
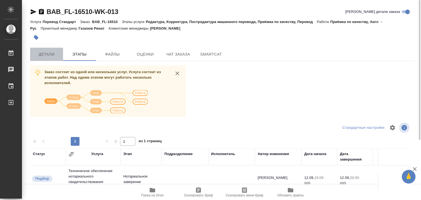
click at [45, 51] on span "Детали" at bounding box center [46, 54] width 26 height 7
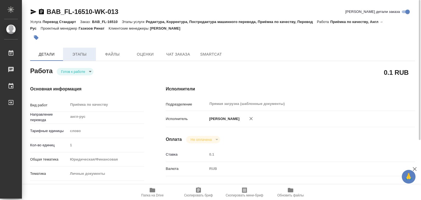
type textarea "x"
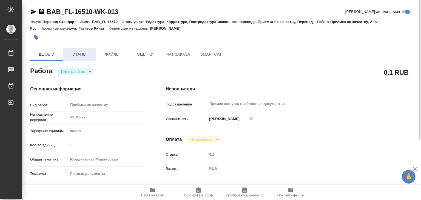
type textarea "x"
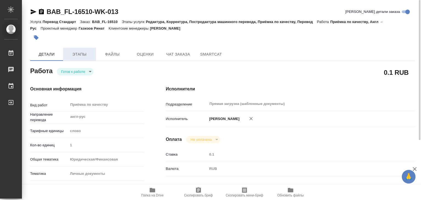
type textarea "x"
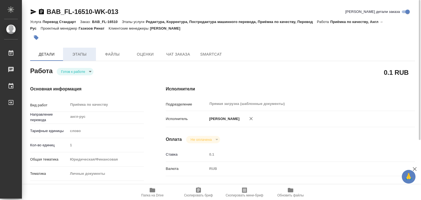
type textarea "x"
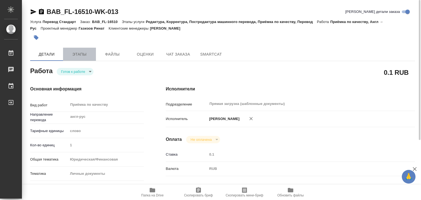
click at [79, 57] on span "Этапы" at bounding box center [79, 54] width 26 height 7
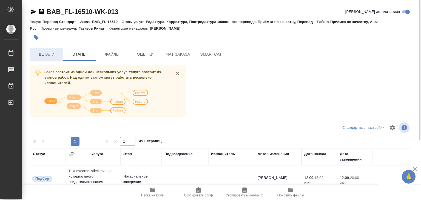
click at [50, 52] on span "Детали" at bounding box center [46, 54] width 26 height 7
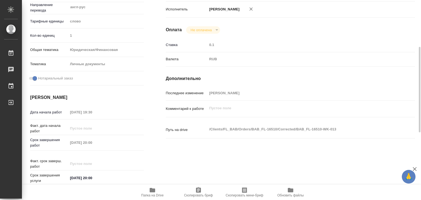
type textarea "x"
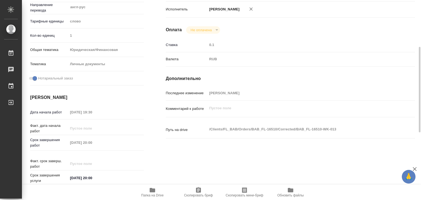
type textarea "x"
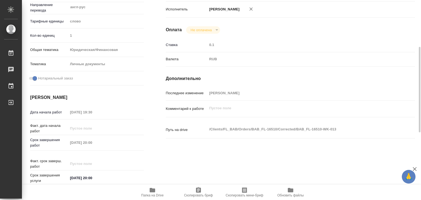
scroll to position [137, 0]
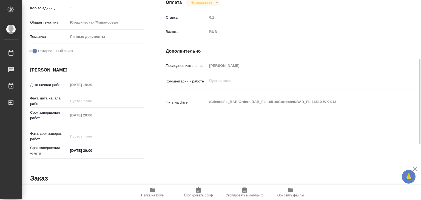
type textarea "x"
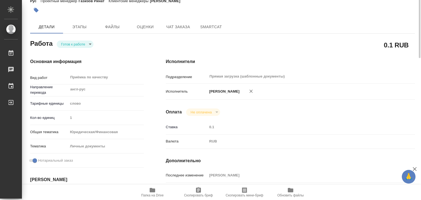
scroll to position [0, 0]
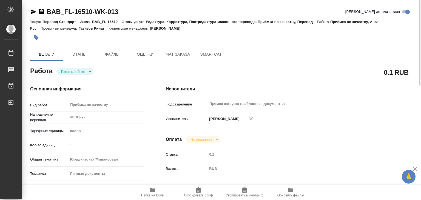
click at [75, 71] on body "🙏 .cls-1 fill:#fff; AWATERA Alilekova Valeriya Работы 0 Чаты График Выйти BAB_F…" at bounding box center [210, 100] width 421 height 200
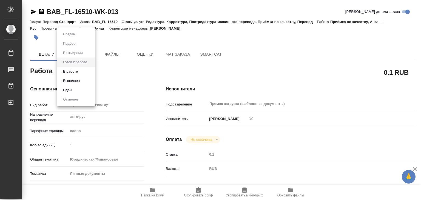
click at [84, 72] on li "В работе" at bounding box center [76, 71] width 38 height 9
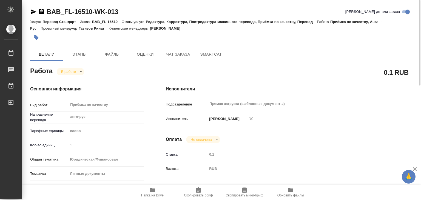
type textarea "x"
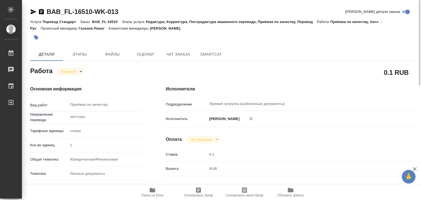
type textarea "x"
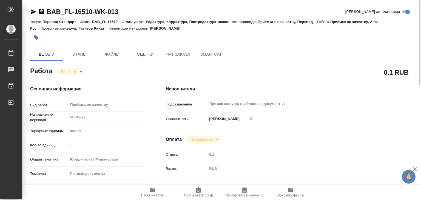
type textarea "x"
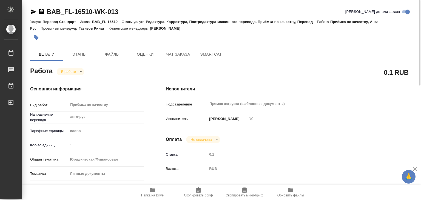
type textarea "x"
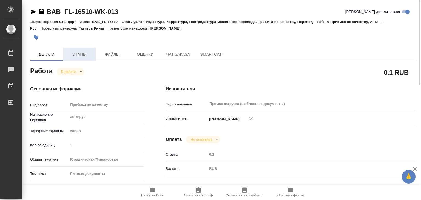
click at [80, 54] on span "Этапы" at bounding box center [79, 54] width 26 height 7
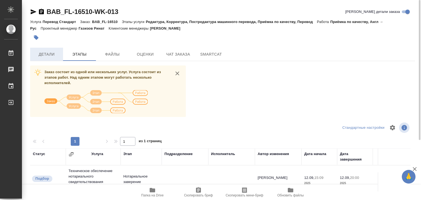
click at [45, 57] on span "Детали" at bounding box center [46, 54] width 26 height 7
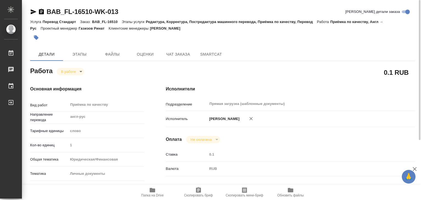
type textarea "x"
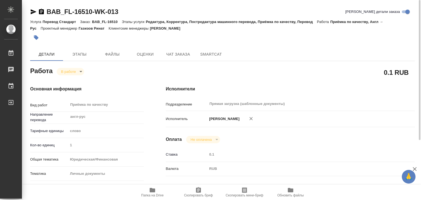
type textarea "x"
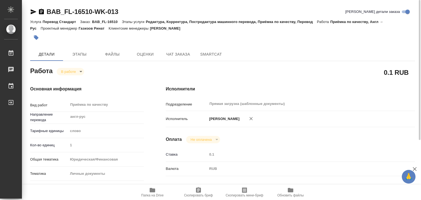
click at [36, 38] on icon "button" at bounding box center [36, 37] width 5 height 5
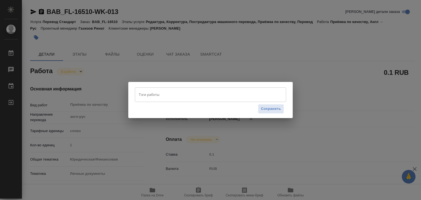
type textarea "x"
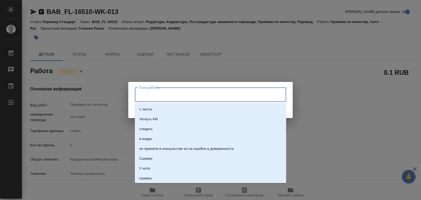
click at [181, 93] on input "Тэги работы" at bounding box center [205, 94] width 136 height 9
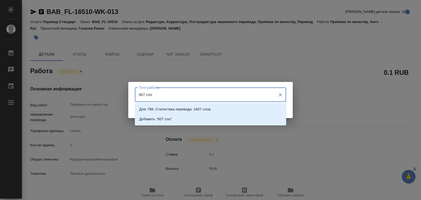
type input "607 слов"
click at [188, 117] on li "Добавить "607 слов"" at bounding box center [210, 119] width 151 height 10
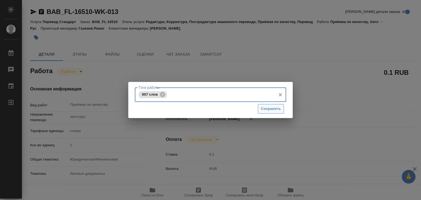
click at [269, 110] on span "Сохранить" at bounding box center [271, 109] width 20 height 6
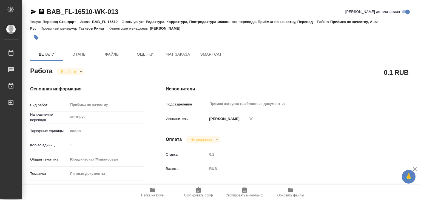
type input "inProgress"
type textarea "Приёмка по качеству"
type textarea "x"
type input "англ-рус"
type input "5a8b1489cc6b4906c91bfd90"
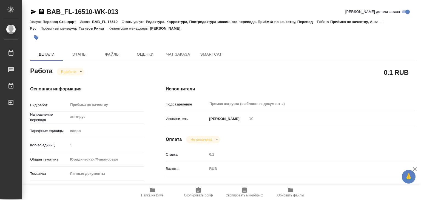
type input "1"
type input "yr-fn"
type input "5a8b8b956a9677013d343cfe"
checkbox input "true"
type input "12.09.2025 19:30"
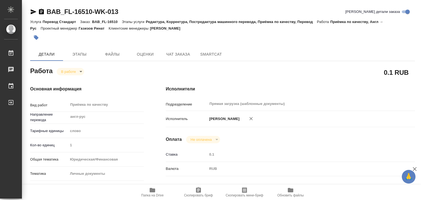
type input "12.09.2025 19:48"
type input "12.09.2025 20:00"
type input "Прямая загрузка (шаблонные документы)"
type input "notPayed"
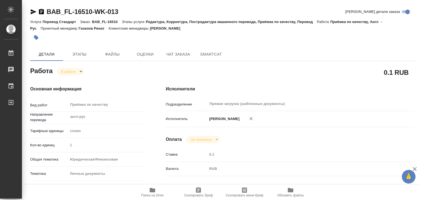
type input "0.1"
type input "RUB"
type input "[PERSON_NAME]"
type textarea "x"
type textarea "/Clients/FL_BAB/Orders/BAB_FL-16510/Corrected/BAB_FL-16510-WK-013"
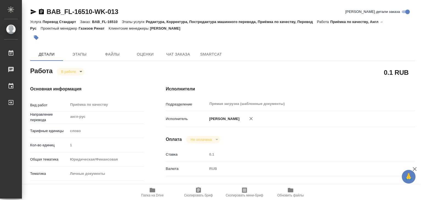
type textarea "x"
type input "BAB_FL-16510"
type input "Перевод Стандарт"
type input "Редактура, Корректура, Постредактура машинного перевода, Приёмка по качеству, П…"
type input "Москалец Алина"
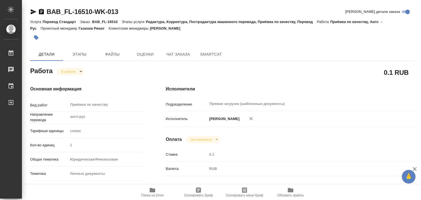
type input "/Clients/FL_BAB/Orders/BAB_FL-16510"
type textarea "x"
type textarea "1) папс англ-рус 2) свидетельство англ-рус"
type textarea "x"
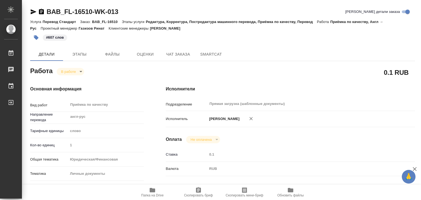
type textarea "x"
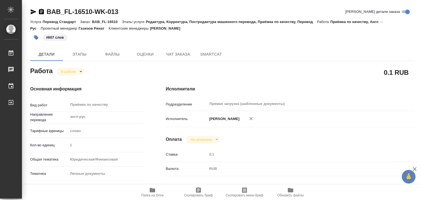
type textarea "x"
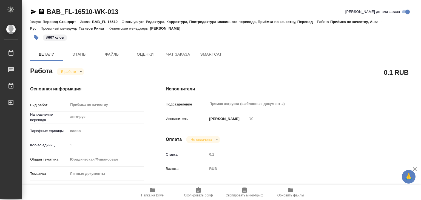
type textarea "x"
click at [50, 37] on p "#607 слов" at bounding box center [55, 37] width 18 height 5
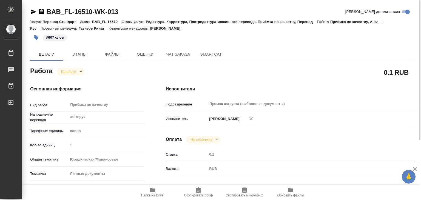
click at [33, 38] on button "button" at bounding box center [36, 38] width 12 height 12
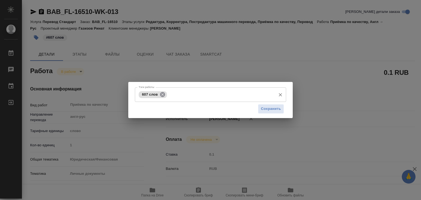
click at [160, 94] on icon at bounding box center [163, 95] width 6 height 6
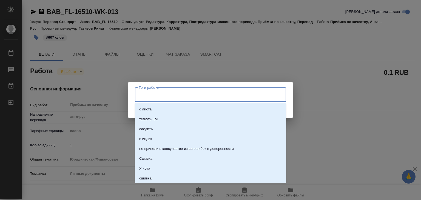
click at [165, 94] on input "Тэги работы" at bounding box center [205, 94] width 136 height 9
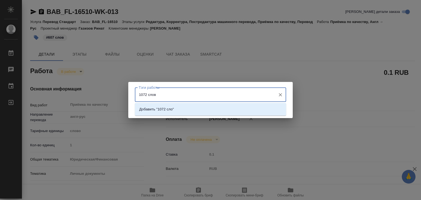
type input "1072 слова"
click at [213, 106] on li "Добавить "1072 слова"" at bounding box center [210, 110] width 151 height 10
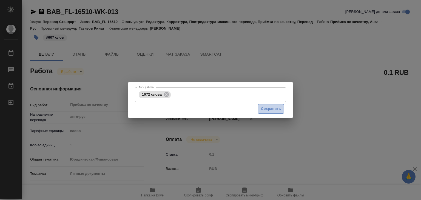
click at [267, 108] on span "Сохранить" at bounding box center [271, 109] width 20 height 6
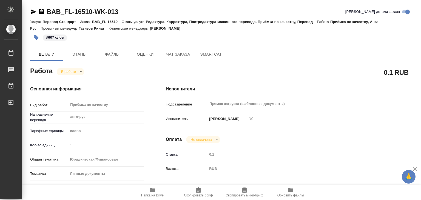
type input "inProgress"
type textarea "Приёмка по качеству"
type textarea "x"
type input "англ-рус"
type input "5a8b1489cc6b4906c91bfd90"
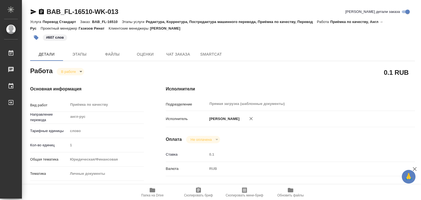
type input "1"
type input "yr-fn"
type input "5a8b8b956a9677013d343cfe"
checkbox input "true"
type input "12.09.2025 19:30"
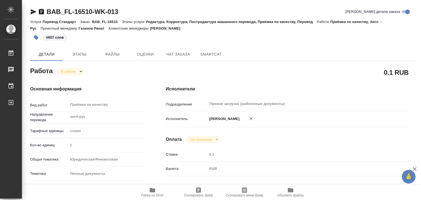
type input "12.09.2025 19:48"
type input "12.09.2025 20:00"
type input "Прямая загрузка (шаблонные документы)"
type input "notPayed"
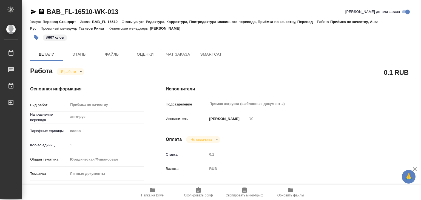
type input "0.1"
type input "RUB"
type input "[PERSON_NAME]"
type textarea "x"
type textarea "/Clients/FL_BAB/Orders/BAB_FL-16510/Corrected/BAB_FL-16510-WK-013"
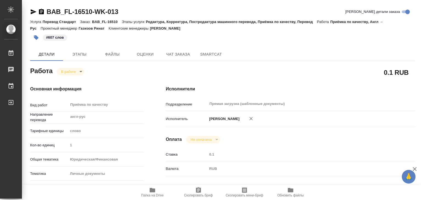
type textarea "x"
type input "BAB_FL-16510"
type input "Перевод Стандарт"
type input "Редактура, Корректура, Постредактура машинного перевода, Приёмка по качеству, П…"
type input "[PERSON_NAME]"
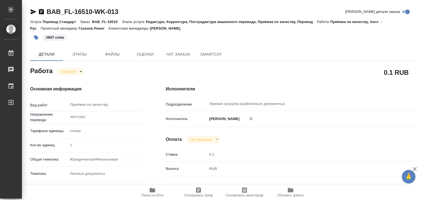
type input "/Clients/FL_BAB/Orders/BAB_FL-16510"
type textarea "x"
type textarea "1) папс англ-рус 2) свидетельство англ-рус"
type textarea "x"
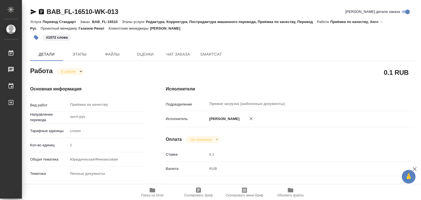
type textarea "x"
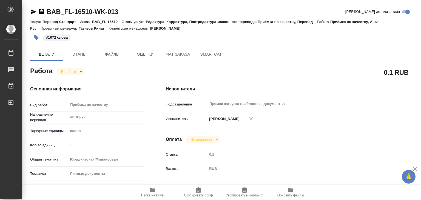
type textarea "x"
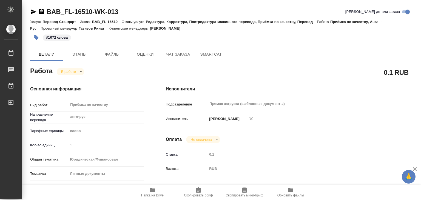
type textarea "x"
drag, startPoint x: 69, startPoint y: 12, endPoint x: 92, endPoint y: 14, distance: 22.3
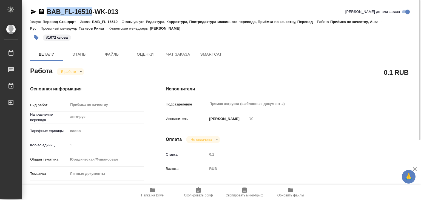
click at [92, 14] on div "BAB_FL-16510-WK-013" at bounding box center [74, 11] width 88 height 9
copy link "BAB_FL-16510"
click at [68, 67] on div "Работа В работе inProgress" at bounding box center [87, 71] width 114 height 10
click at [69, 73] on body "🙏 .cls-1 fill:#fff; AWATERA Alilekova Valeriya Работы 0 Чаты График Выйти BAB_F…" at bounding box center [210, 100] width 421 height 200
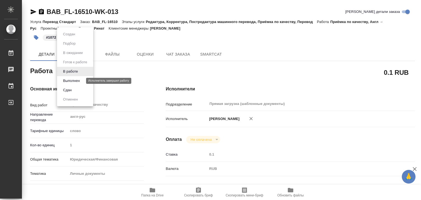
click at [81, 84] on button "Выполнен" at bounding box center [71, 81] width 20 height 6
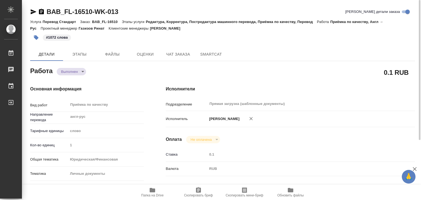
type textarea "x"
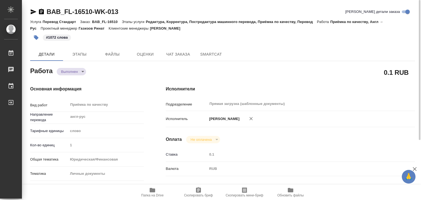
type textarea "x"
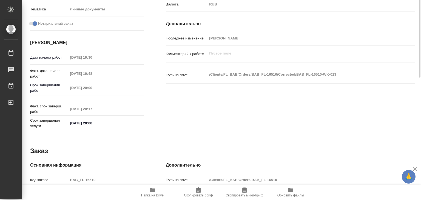
type textarea "x"
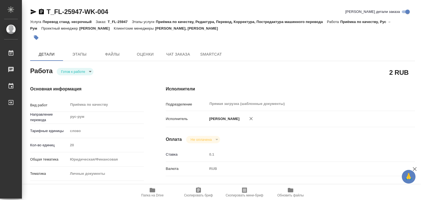
click at [92, 55] on span "Этапы" at bounding box center [79, 54] width 26 height 7
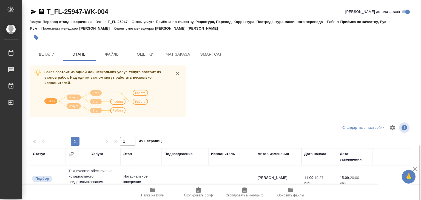
scroll to position [86, 0]
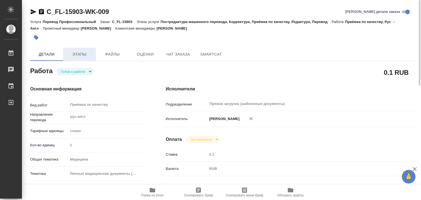
click at [87, 55] on span "Этапы" at bounding box center [79, 54] width 26 height 7
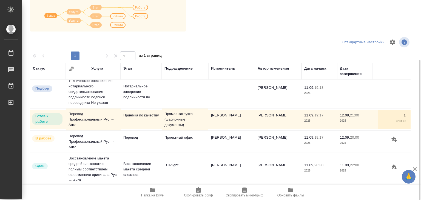
scroll to position [8, 0]
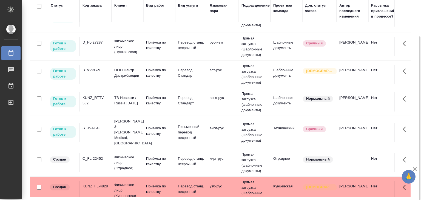
scroll to position [137, 0]
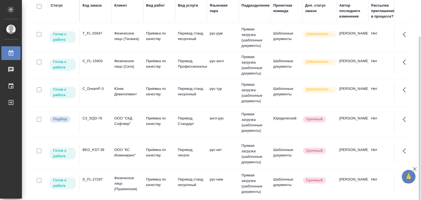
click at [90, 131] on td "C3_SQD-76" at bounding box center [96, 122] width 32 height 19
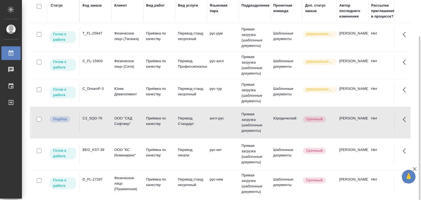
scroll to position [27, 0]
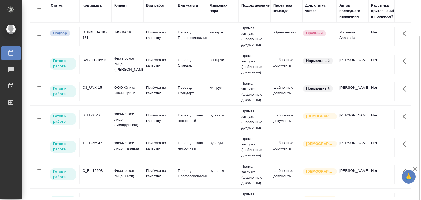
click at [110, 46] on td "D_ING_BANK-161" at bounding box center [96, 36] width 32 height 19
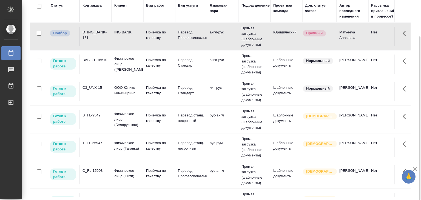
click at [110, 46] on td "D_ING_BANK-161" at bounding box center [96, 36] width 32 height 19
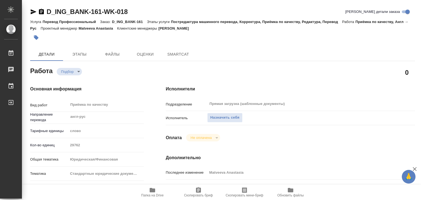
type textarea "x"
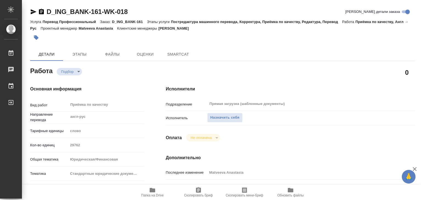
type textarea "x"
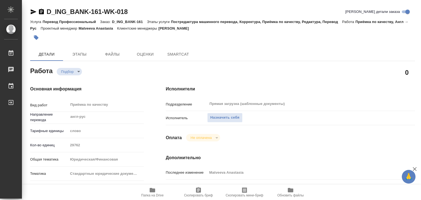
type textarea "x"
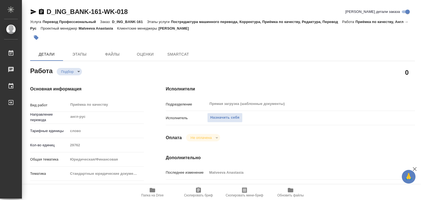
type textarea "x"
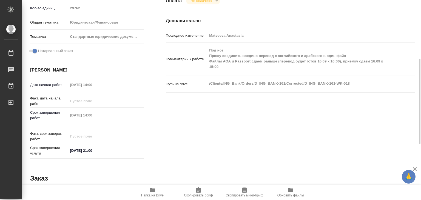
type textarea "x"
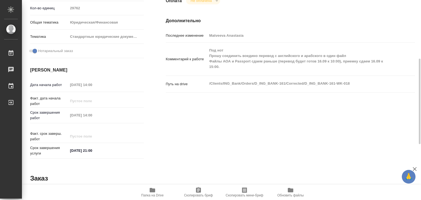
scroll to position [268, 0]
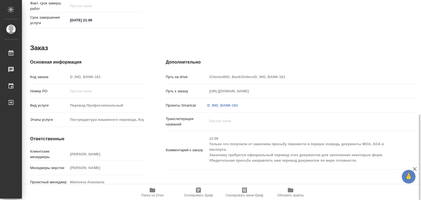
type textarea "x"
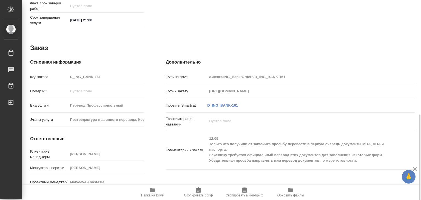
type textarea "x"
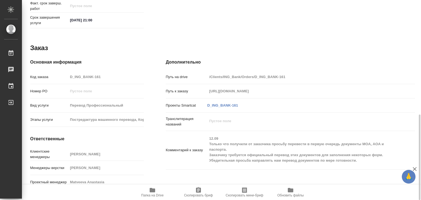
scroll to position [131, 0]
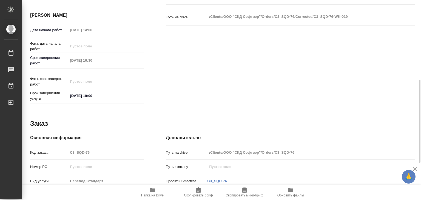
scroll to position [281, 0]
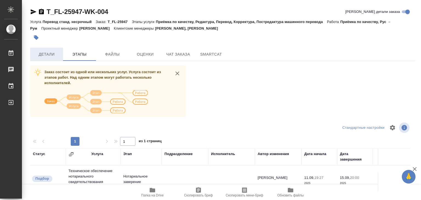
click at [50, 53] on span "Детали" at bounding box center [46, 54] width 26 height 7
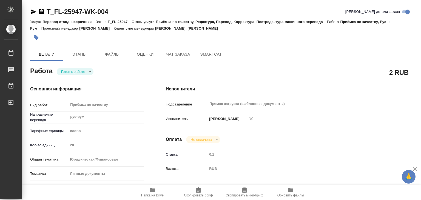
type textarea "x"
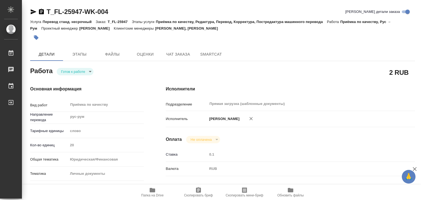
type textarea "x"
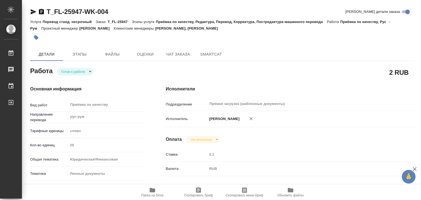
click at [146, 195] on span "Папка на Drive" at bounding box center [152, 196] width 22 height 4
type textarea "x"
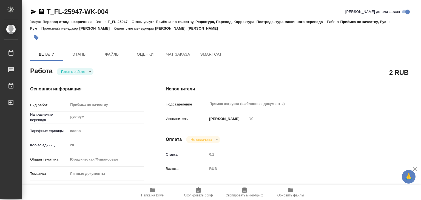
type textarea "x"
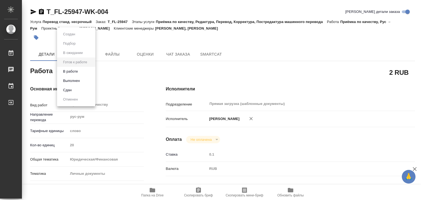
click at [89, 72] on body "🙏 .cls-1 fill:#fff; AWATERA Alilekova Valeriya Работы 0 Чаты График Выйти T_FL-…" at bounding box center [210, 100] width 421 height 200
click at [90, 72] on li "В работе" at bounding box center [76, 71] width 38 height 9
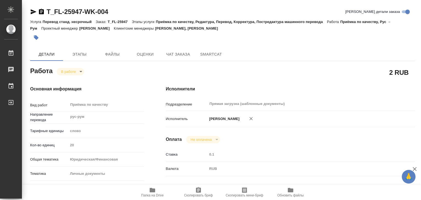
type textarea "x"
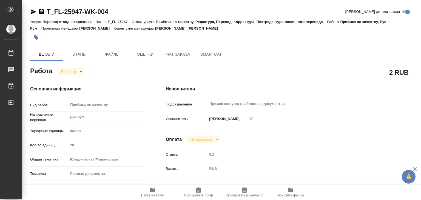
type textarea "x"
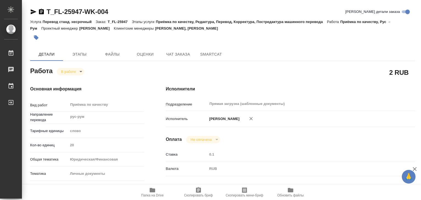
type textarea "x"
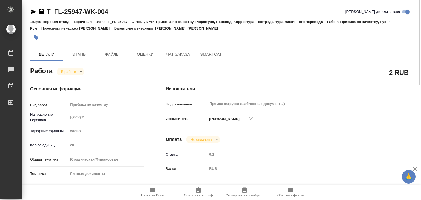
click at [37, 38] on icon "button" at bounding box center [36, 37] width 5 height 5
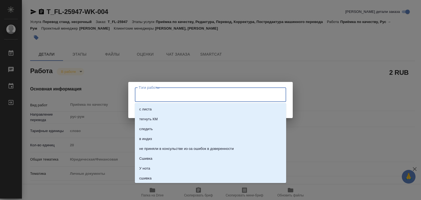
click at [165, 95] on input "Тэги работы" at bounding box center [205, 94] width 136 height 9
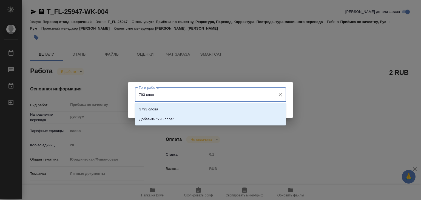
type input "793 слова"
click at [177, 124] on li "Добавить "793 слова"" at bounding box center [210, 119] width 151 height 10
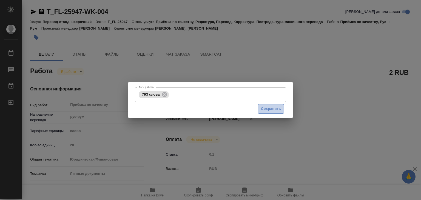
click at [280, 106] on span "Сохранить" at bounding box center [271, 109] width 20 height 6
type input "inProgress"
type textarea "Приёмка по качеству"
type textarea "x"
type input "рус-рум"
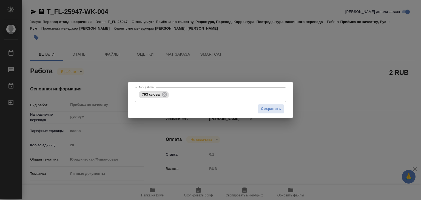
type input "5a8b1489cc6b4906c91bfd90"
type input "20"
type input "yr-fn"
type input "5a8b8b956a9677013d343cfe"
checkbox input "true"
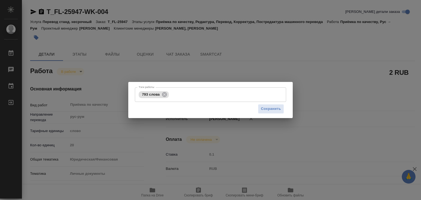
type input "[DATE] 19:27"
type input "[DATE] 20:19"
type input "[DATE] 21:00"
type input "Прямая загрузка (шаблонные документы)"
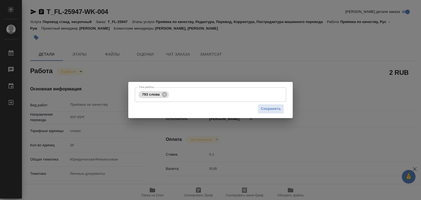
type input "notPayed"
type input "0.1"
type input "RUB"
type input "[PERSON_NAME]"
type textarea "x"
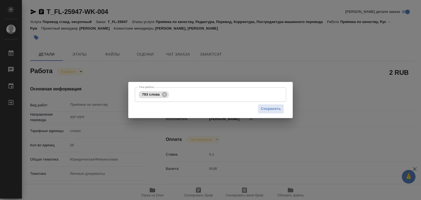
type textarea "/Clients/FL_T/Orders/T_FL-25947/Corrected/T_FL-25947-WK-004"
type textarea "x"
type input "T_FL-25947"
type input "Перевод станд. несрочный"
type input "Приёмка по качеству, Редактура, Перевод, Корректура, Постредактура машинного пе…"
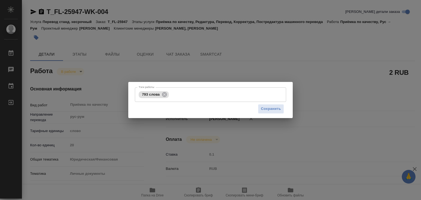
type input "[PERSON_NAME], [PERSON_NAME]"
type input "/Clients/FL_T/Orders/T_FL-25947"
type textarea "x"
type textarea "два документа с русского на румынский под нот 1) паспорт 2) свид о браке для ко…"
type textarea "x"
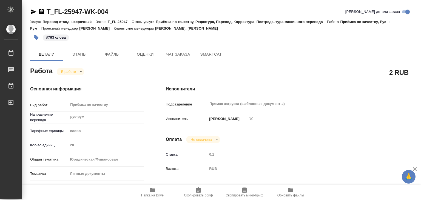
type textarea "x"
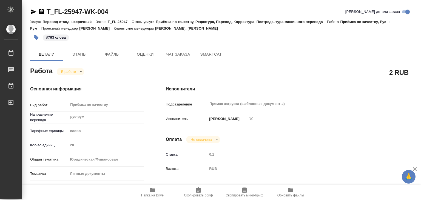
type textarea "x"
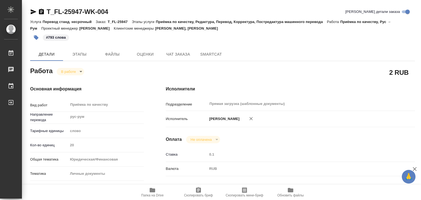
type textarea "x"
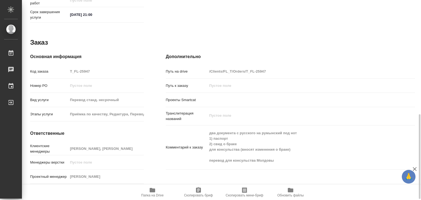
scroll to position [281, 0]
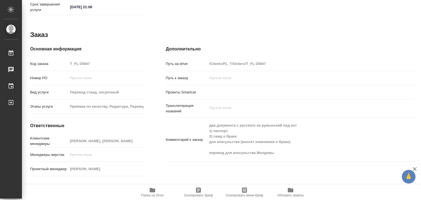
click at [290, 147] on div "Комментарий к заказу два документа с русского на румынский под нот 1) паспорт 2…" at bounding box center [290, 140] width 249 height 40
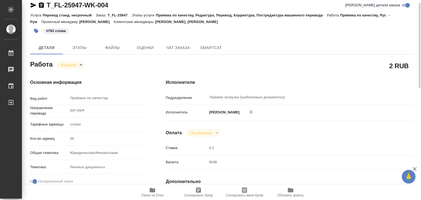
scroll to position [0, 0]
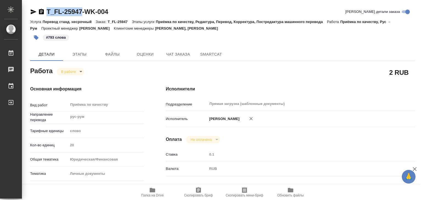
drag, startPoint x: 44, startPoint y: 4, endPoint x: 85, endPoint y: 12, distance: 42.6
copy link "T_FL-25947"
click at [72, 77] on div "Основная информация Вид работ Приёмка по качеству x ​ Направление перевода рус-…" at bounding box center [87, 192] width 136 height 234
click at [70, 70] on body "🙏 .cls-1 fill:#fff; AWATERA Alilekova Valeriya Работы 0 Чаты График Выйти T_FL-…" at bounding box center [210, 100] width 421 height 200
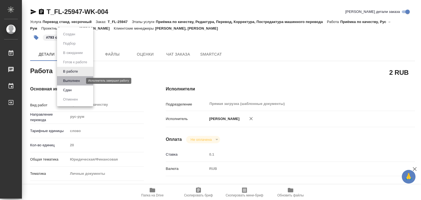
click at [73, 79] on button "Выполнен" at bounding box center [71, 81] width 20 height 6
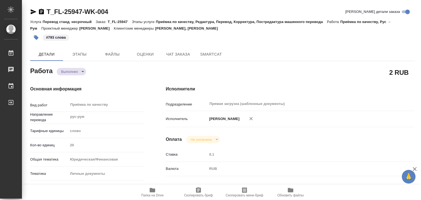
type textarea "x"
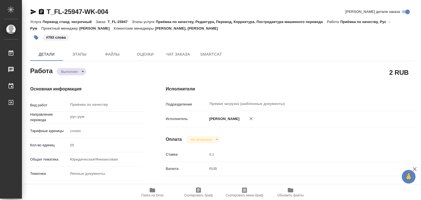
type textarea "x"
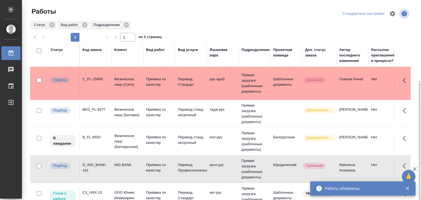
scroll to position [44, 0]
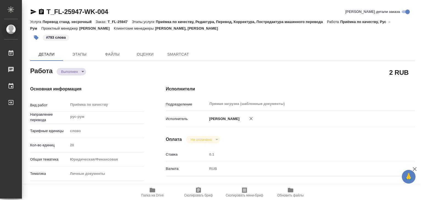
type textarea "x"
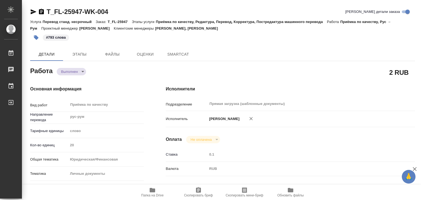
type textarea "x"
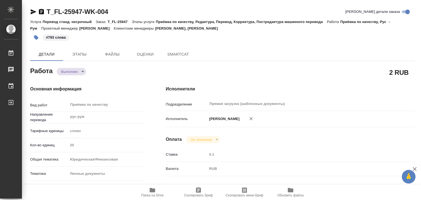
type textarea "x"
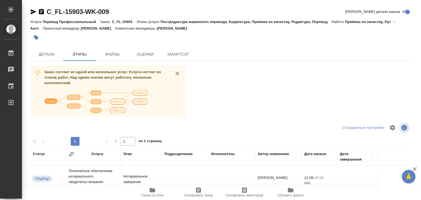
scroll to position [55, 0]
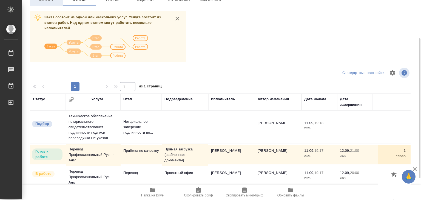
click at [48, 2] on span "Детали" at bounding box center [46, -1] width 26 height 7
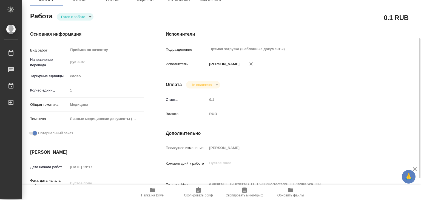
type textarea "x"
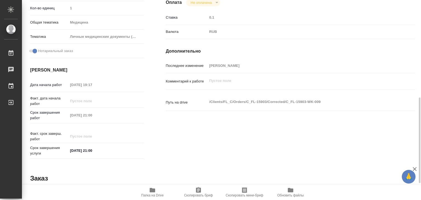
scroll to position [165, 0]
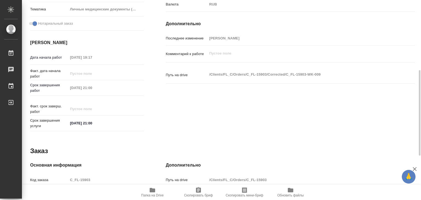
type textarea "x"
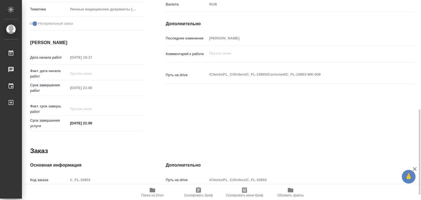
scroll to position [268, 0]
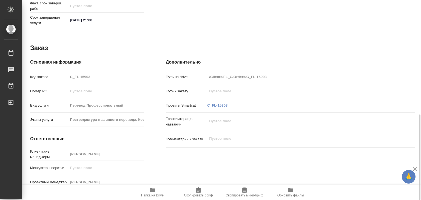
type textarea "x"
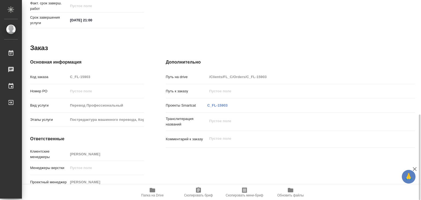
type textarea "x"
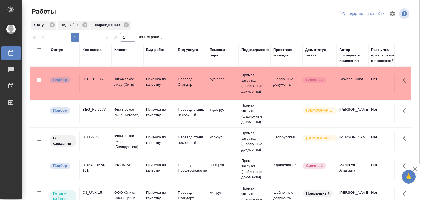
click at [119, 84] on p "Физическое лицо (Сити)" at bounding box center [127, 82] width 26 height 11
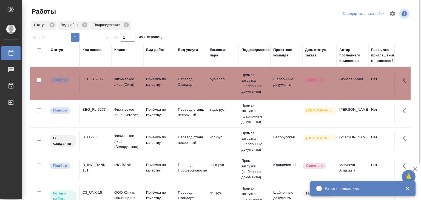
click at [112, 110] on td "Физическое лицо (Беговая)" at bounding box center [128, 113] width 32 height 19
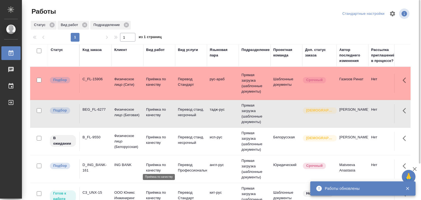
click at [168, 162] on p "Приёмка по качеству" at bounding box center [159, 167] width 26 height 11
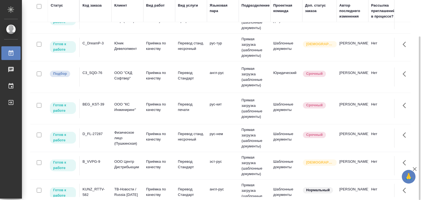
scroll to position [82, 0]
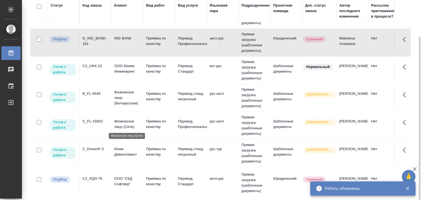
click at [134, 124] on p "Физическое лицо (Сити)" at bounding box center [127, 124] width 26 height 11
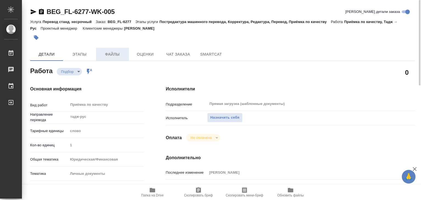
click at [109, 51] on span "Файлы" at bounding box center [112, 54] width 26 height 7
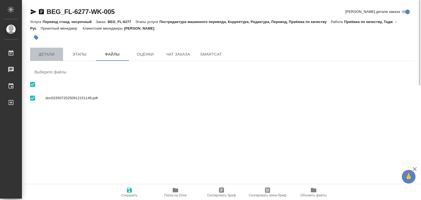
click at [40, 50] on button "Детали" at bounding box center [46, 54] width 33 height 13
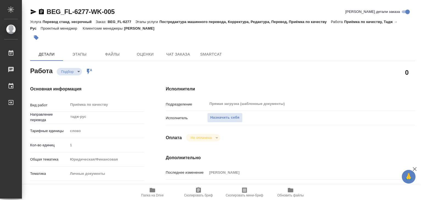
type textarea "x"
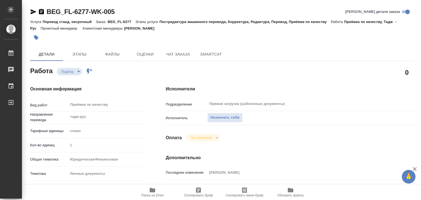
type textarea "x"
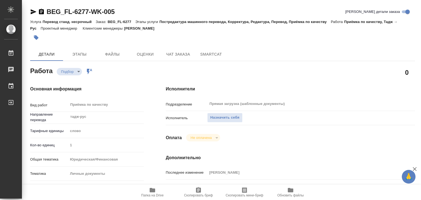
type textarea "x"
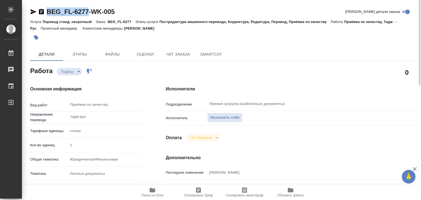
drag, startPoint x: 42, startPoint y: 6, endPoint x: 88, endPoint y: 13, distance: 46.5
copy link "BEG_FL-6277"
click at [214, 115] on span "Назначить себя" at bounding box center [224, 118] width 29 height 6
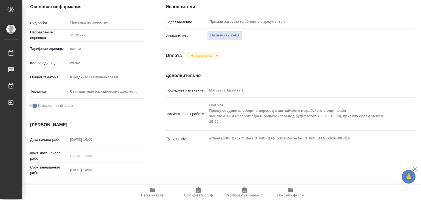
scroll to position [137, 0]
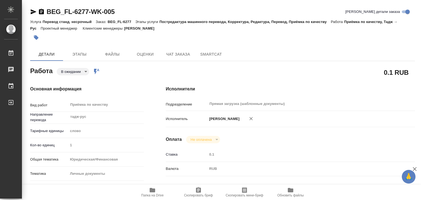
type textarea "x"
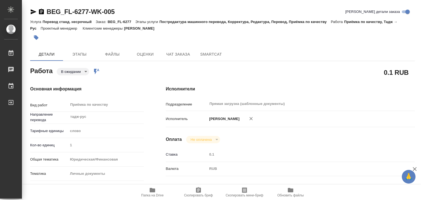
type textarea "x"
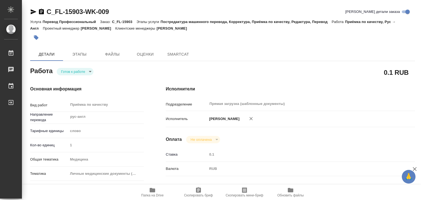
type textarea "x"
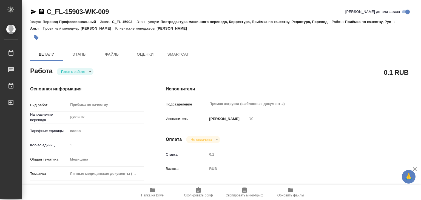
type textarea "x"
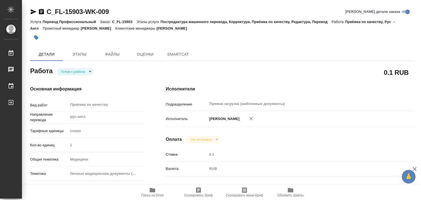
type textarea "x"
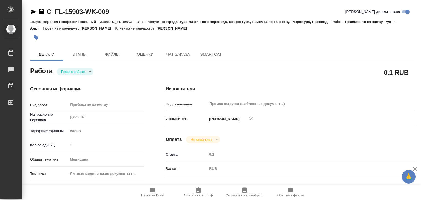
type textarea "x"
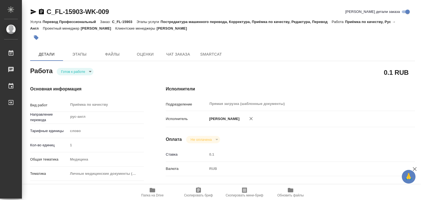
type textarea "x"
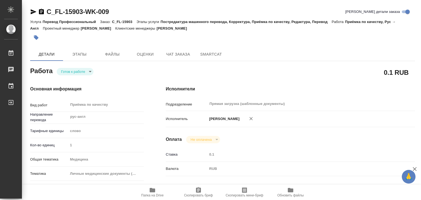
type textarea "x"
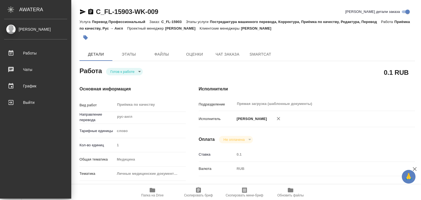
type textarea "x"
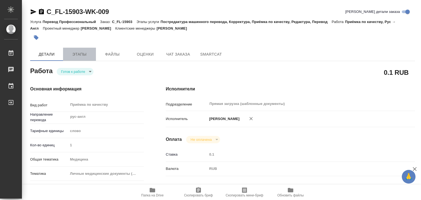
click at [87, 52] on span "Этапы" at bounding box center [79, 54] width 26 height 7
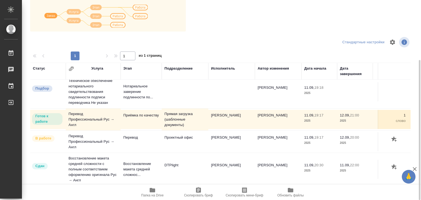
scroll to position [8, 0]
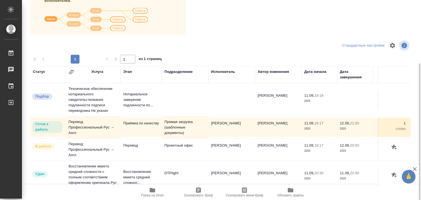
scroll to position [8, 0]
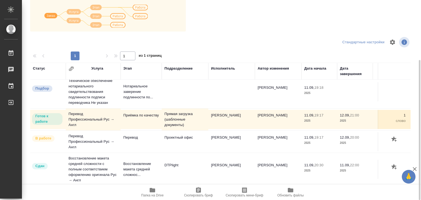
scroll to position [3, 0]
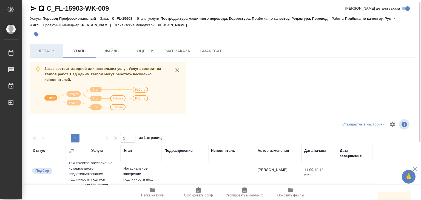
click at [44, 48] on span "Детали" at bounding box center [46, 51] width 26 height 7
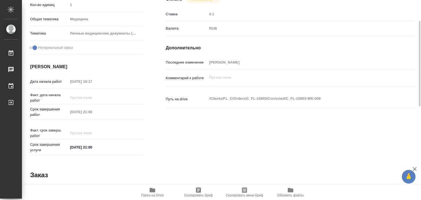
type textarea "x"
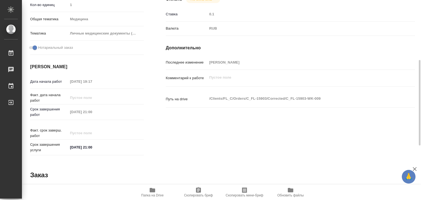
type textarea "x"
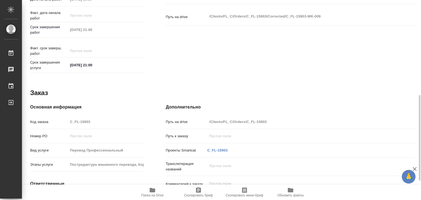
type textarea "x"
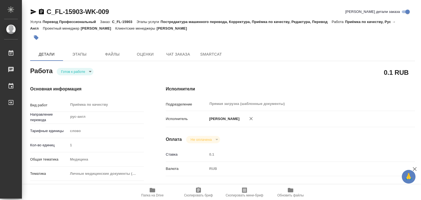
type textarea "x"
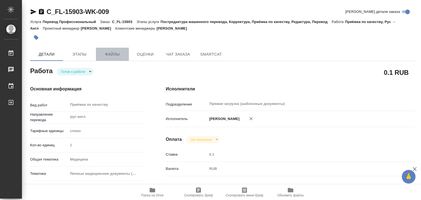
click at [110, 55] on span "Файлы" at bounding box center [112, 54] width 26 height 7
click at [80, 54] on span "Этапы" at bounding box center [79, 54] width 26 height 7
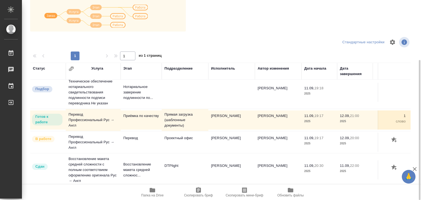
scroll to position [8, 0]
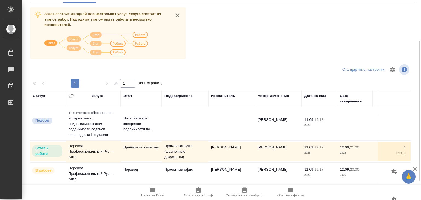
scroll to position [31, 0]
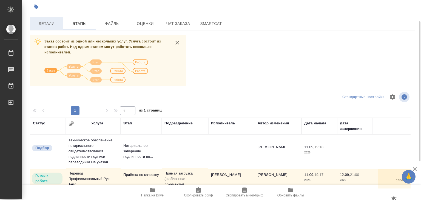
click at [47, 23] on span "Детали" at bounding box center [46, 23] width 26 height 7
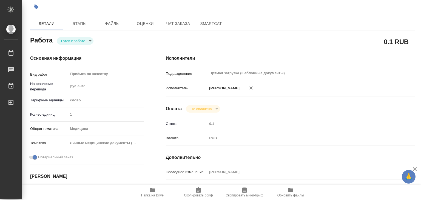
type textarea "x"
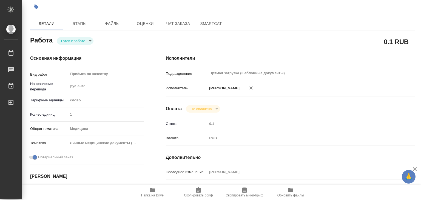
type textarea "x"
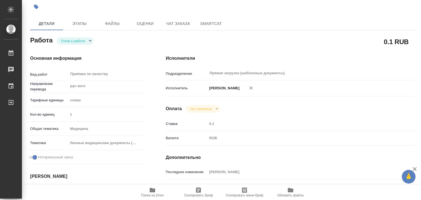
type textarea "x"
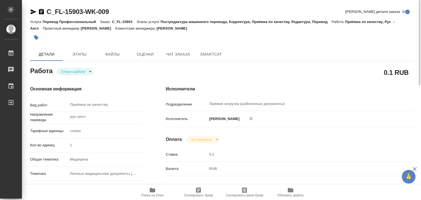
click at [84, 72] on body "🙏 .cls-1 fill:#fff; AWATERA Alilekova [PERSON_NAME] Работы 0 Чаты График Выйти …" at bounding box center [210, 100] width 421 height 200
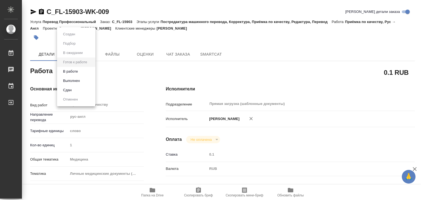
click at [86, 70] on li "В работе" at bounding box center [76, 71] width 38 height 9
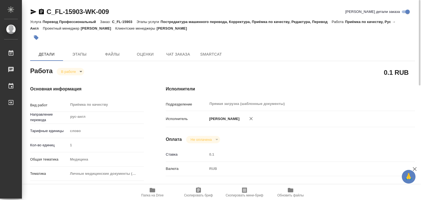
type textarea "x"
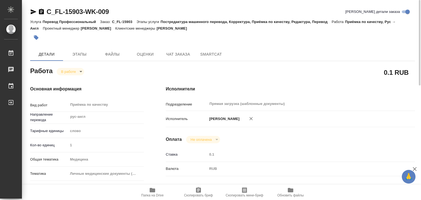
type textarea "x"
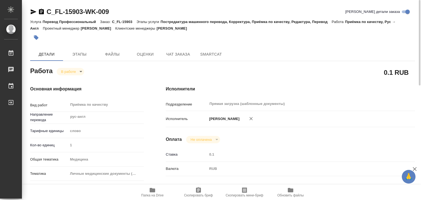
type textarea "x"
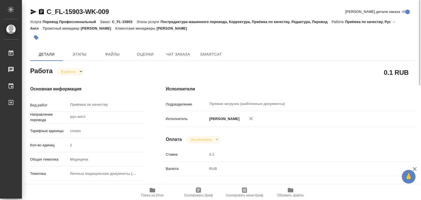
type textarea "x"
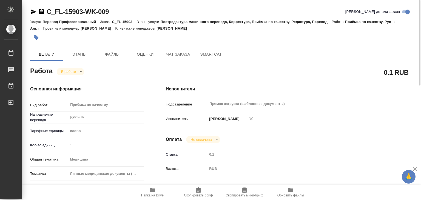
click at [39, 40] on button "button" at bounding box center [36, 38] width 12 height 12
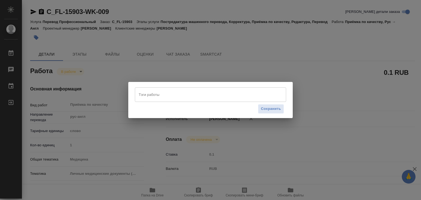
click at [162, 91] on input "Тэги работы" at bounding box center [205, 94] width 136 height 9
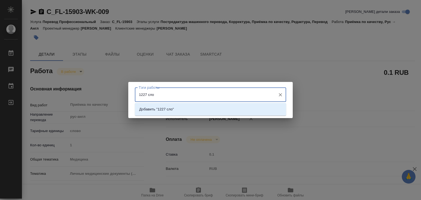
type input "1227 слов"
drag, startPoint x: 170, startPoint y: 108, endPoint x: 226, endPoint y: 127, distance: 59.1
click at [170, 108] on p "Добавить "1227 слов"" at bounding box center [157, 109] width 37 height 5
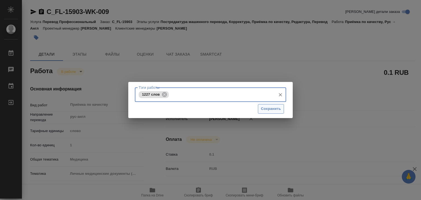
click at [271, 108] on span "Сохранить" at bounding box center [271, 109] width 20 height 6
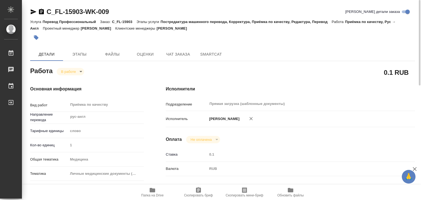
type input "inProgress"
type textarea "Приёмка по качеству"
type textarea "x"
type input "рус-англ"
type input "5a8b1489cc6b4906c91bfd90"
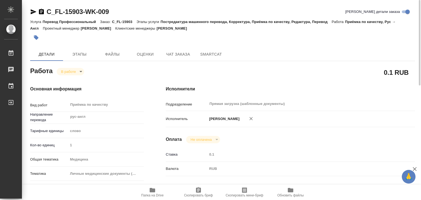
type input "1"
type input "med"
type input "5a8b8b956a9677013d343e74"
checkbox input "true"
type input "[DATE] 19:17"
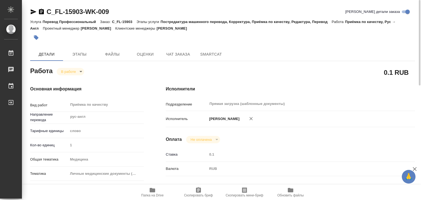
type input "[DATE] 21:03"
type input "[DATE] 21:00"
type input "Прямая загрузка (шаблонные документы)"
type input "notPayed"
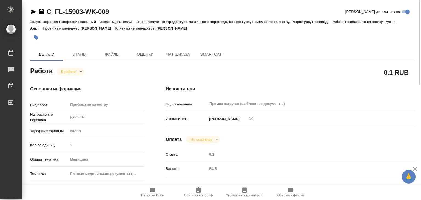
type input "0.1"
type input "RUB"
type input "[PERSON_NAME]"
type textarea "x"
type textarea "/Clients/FL_C/Orders/C_FL-15903/Corrected/C_FL-15903-WK-009"
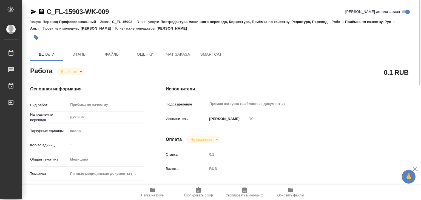
type textarea "x"
type input "C_FL-15903"
type input "Перевод Профессиональный"
type input "Постредактура машинного перевода, Корректура, Приёмка по качеству, Редактура, П…"
type input "[PERSON_NAME]"
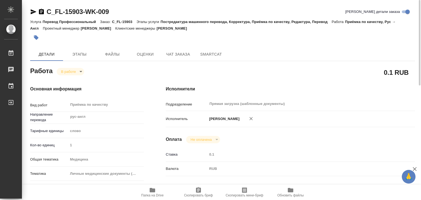
type input "/Clients/FL_C/Orders/C_FL-15903"
type textarea "x"
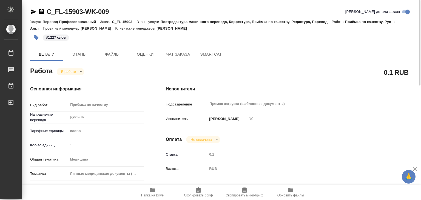
type textarea "x"
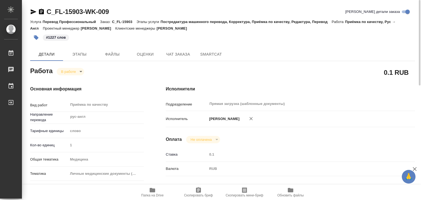
type textarea "x"
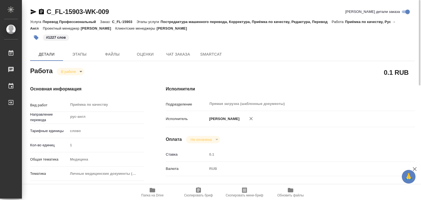
type textarea "x"
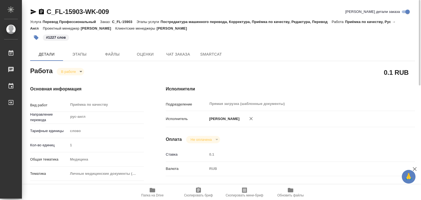
type textarea "x"
drag, startPoint x: 226, startPoint y: 31, endPoint x: 179, endPoint y: 29, distance: 46.7
click at [179, 29] on div "Услуга Перевод Профессиональный Заказ: C_FL-15903 Этапы услуги Постредактура ма…" at bounding box center [222, 24] width 385 height 13
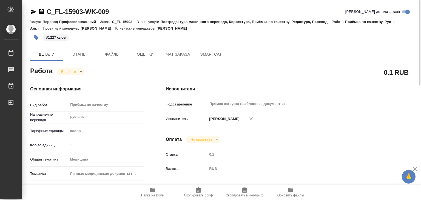
copy p "[PERSON_NAME]"
drag, startPoint x: 45, startPoint y: 5, endPoint x: 84, endPoint y: 12, distance: 39.8
copy link "C_FL-15903"
click at [77, 71] on body "🙏 .cls-1 fill:#fff; AWATERA Alilekova [PERSON_NAME] Работы 0 Чаты График Выйти …" at bounding box center [210, 100] width 421 height 200
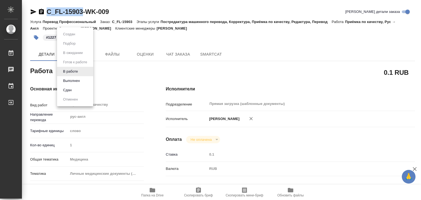
click at [81, 79] on button "Выполнен" at bounding box center [71, 81] width 20 height 6
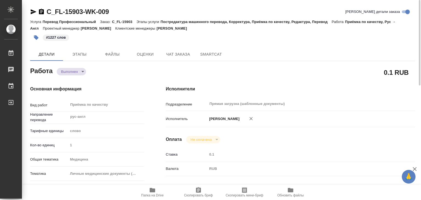
type textarea "x"
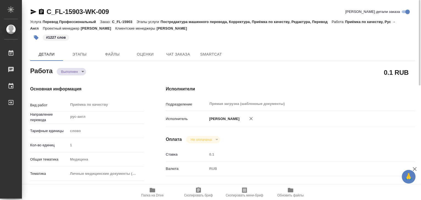
type textarea "x"
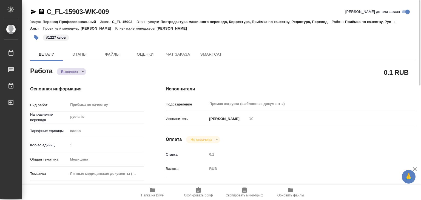
type textarea "x"
